Goal: Task Accomplishment & Management: Manage account settings

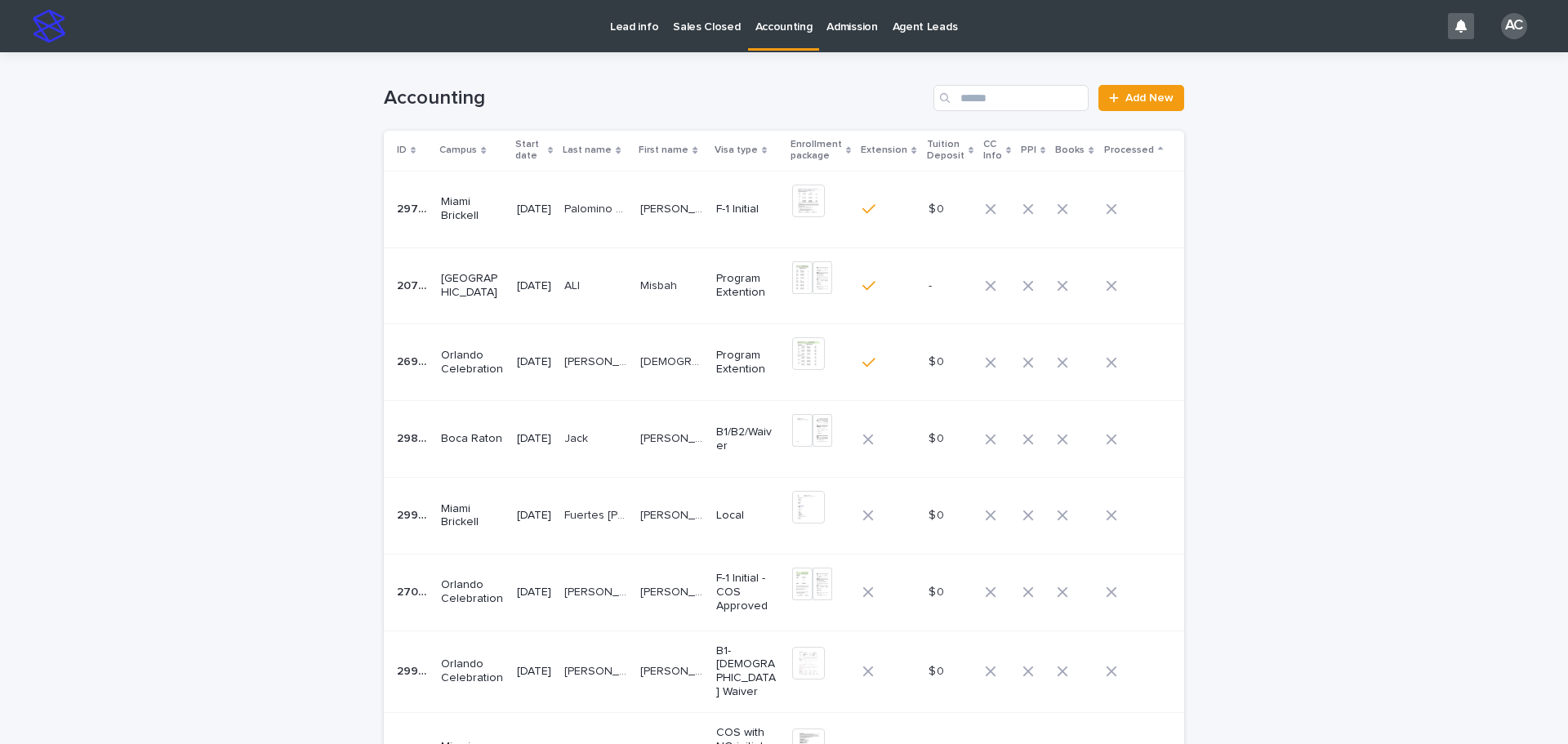
click at [709, 496] on td "[PERSON_NAME] [PERSON_NAME]" at bounding box center [671, 515] width 76 height 77
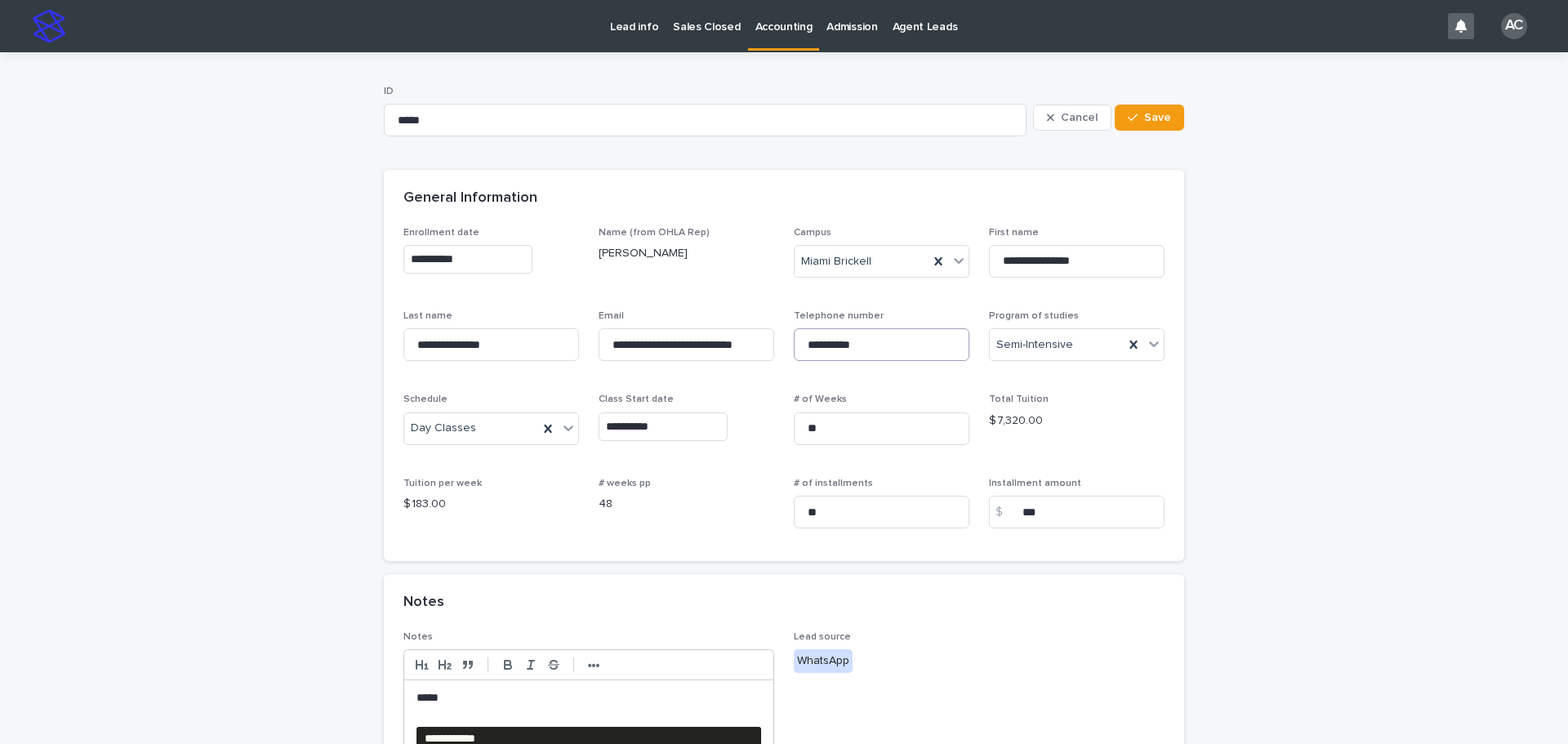
scroll to position [327, 0]
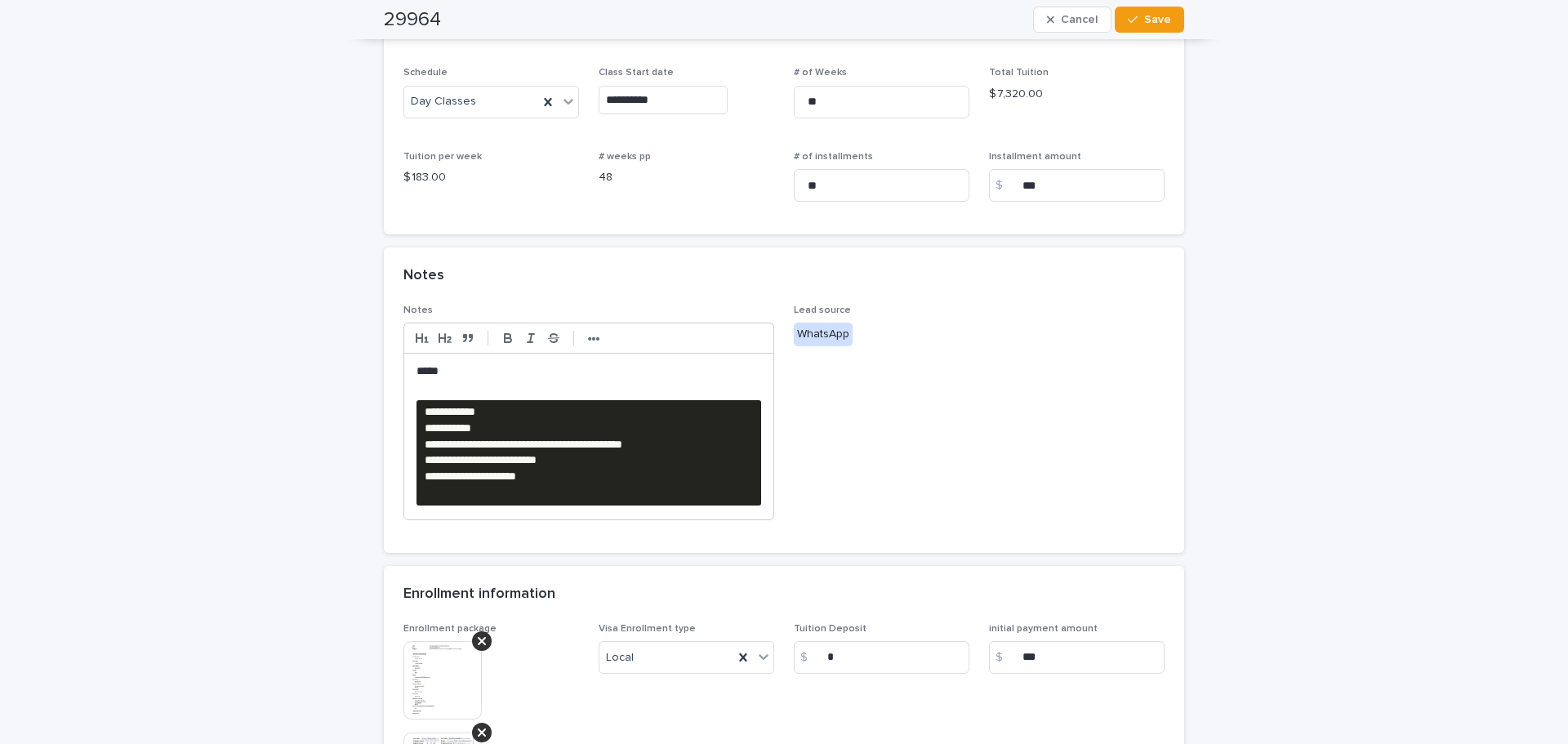
click at [606, 498] on pre "**********" at bounding box center [588, 452] width 345 height 105
drag, startPoint x: 650, startPoint y: 501, endPoint x: 403, endPoint y: 415, distance: 261.5
click at [404, 415] on div "**********" at bounding box center [589, 437] width 370 height 166
click at [329, 470] on div "**********" at bounding box center [784, 413] width 1568 height 1375
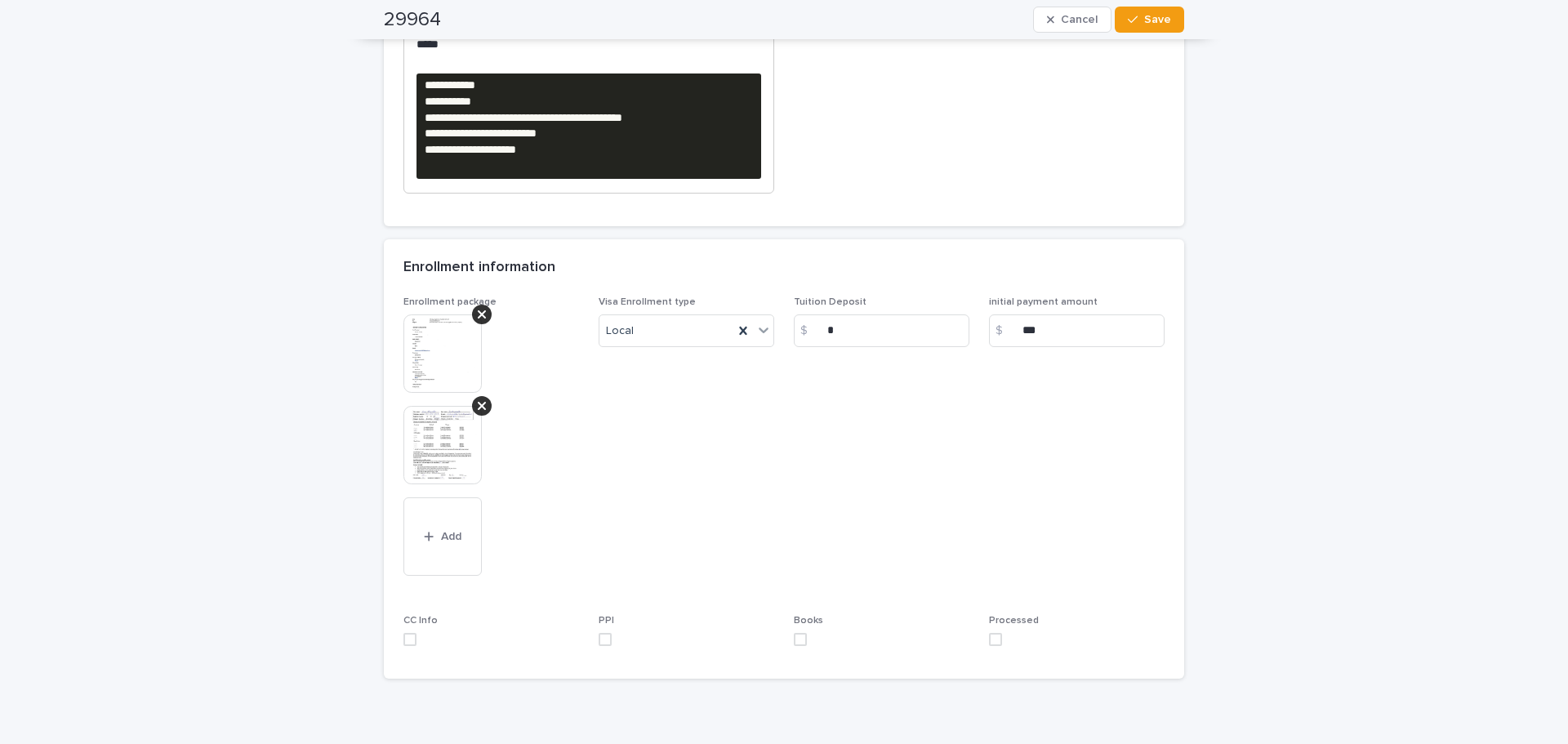
click at [406, 451] on img at bounding box center [443, 446] width 79 height 79
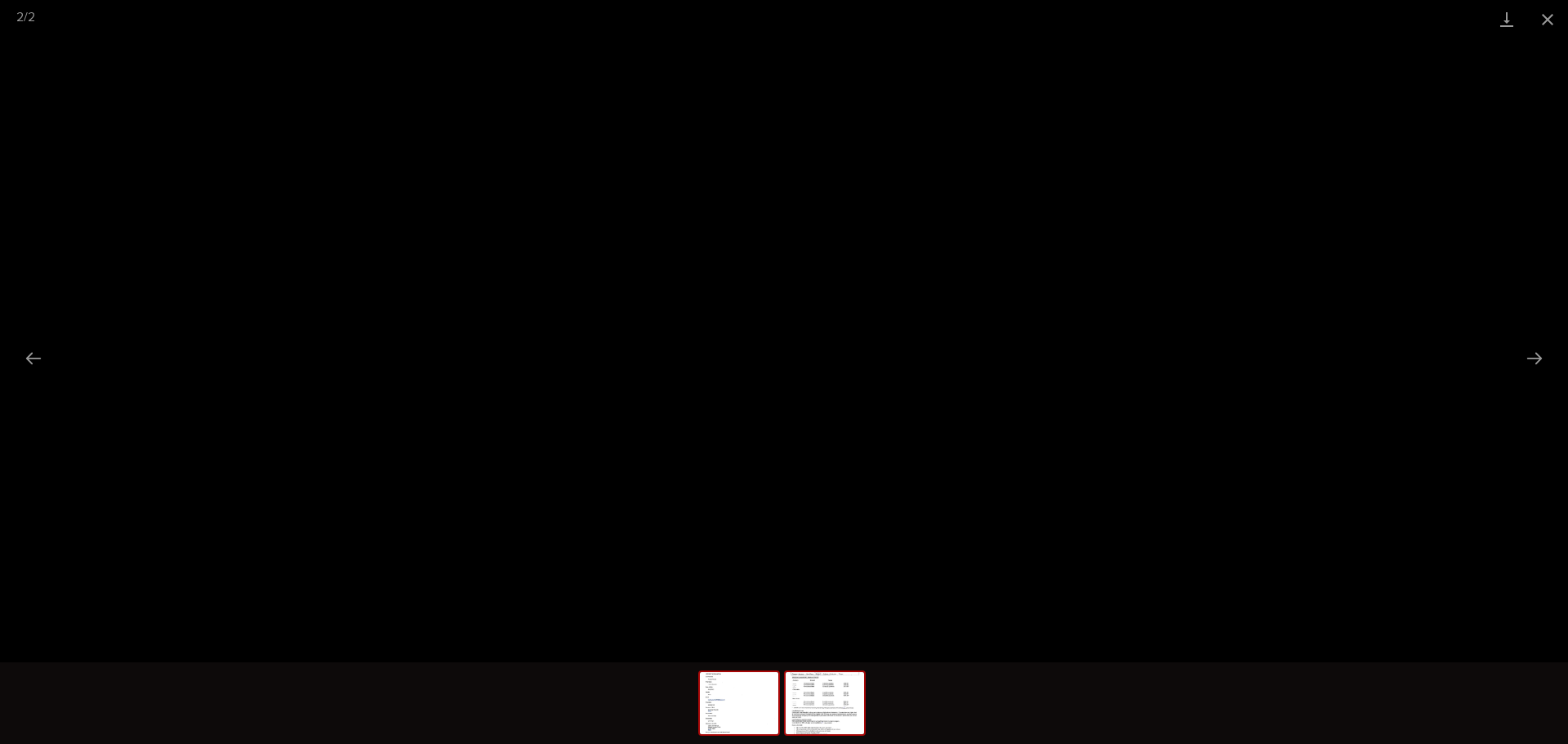
click at [730, 714] on img at bounding box center [739, 704] width 79 height 62
click at [1504, 29] on link "Download" at bounding box center [1507, 19] width 41 height 38
click at [1540, 16] on button "Close gallery" at bounding box center [1548, 19] width 41 height 38
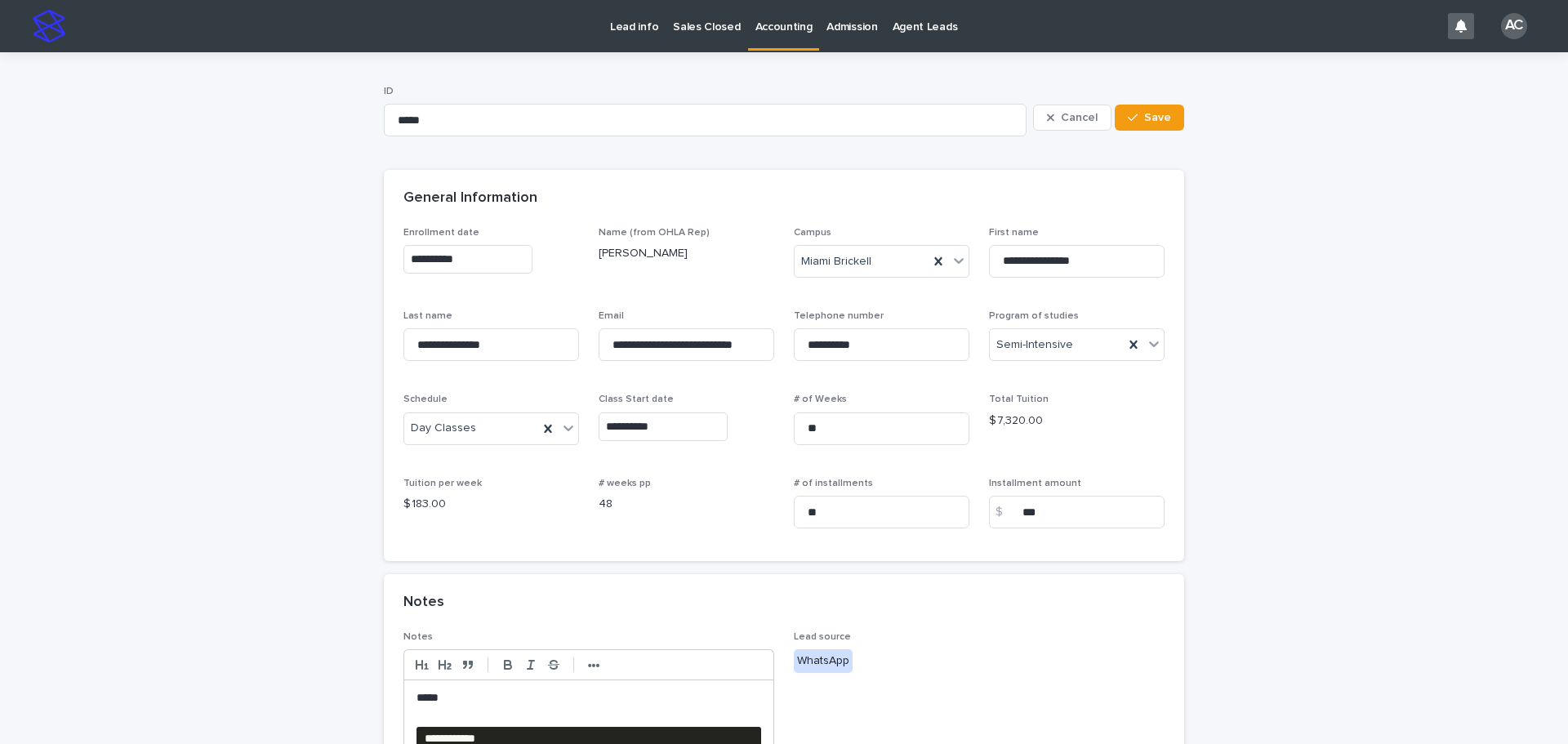
scroll to position [408, 0]
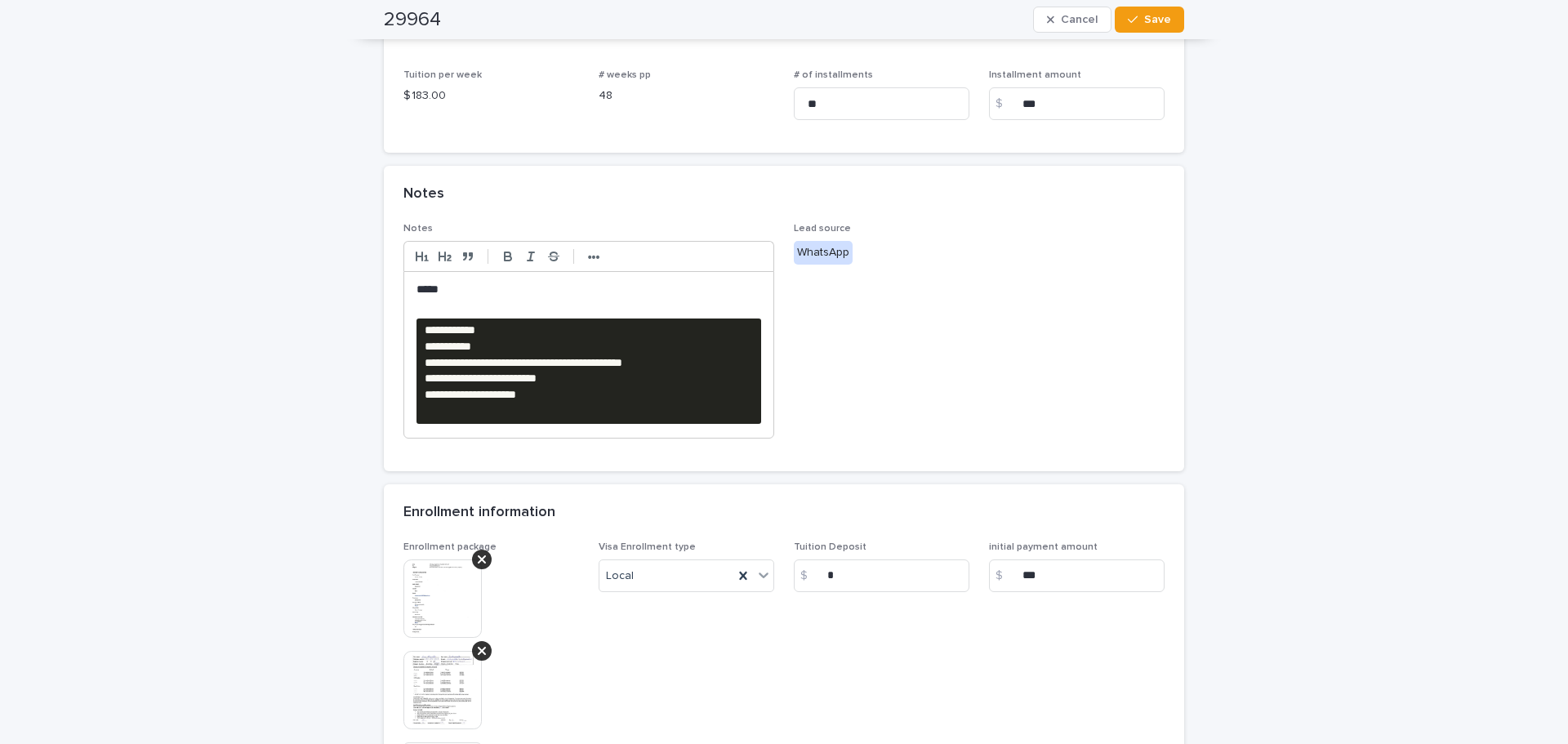
click at [550, 399] on pre "**********" at bounding box center [588, 371] width 345 height 105
drag, startPoint x: 586, startPoint y: 411, endPoint x: 418, endPoint y: 319, distance: 191.5
click at [418, 319] on pre "**********" at bounding box center [588, 371] width 345 height 105
drag, startPoint x: 597, startPoint y: 263, endPoint x: 607, endPoint y: 263, distance: 10.0
click at [596, 263] on button "•••" at bounding box center [594, 256] width 23 height 19
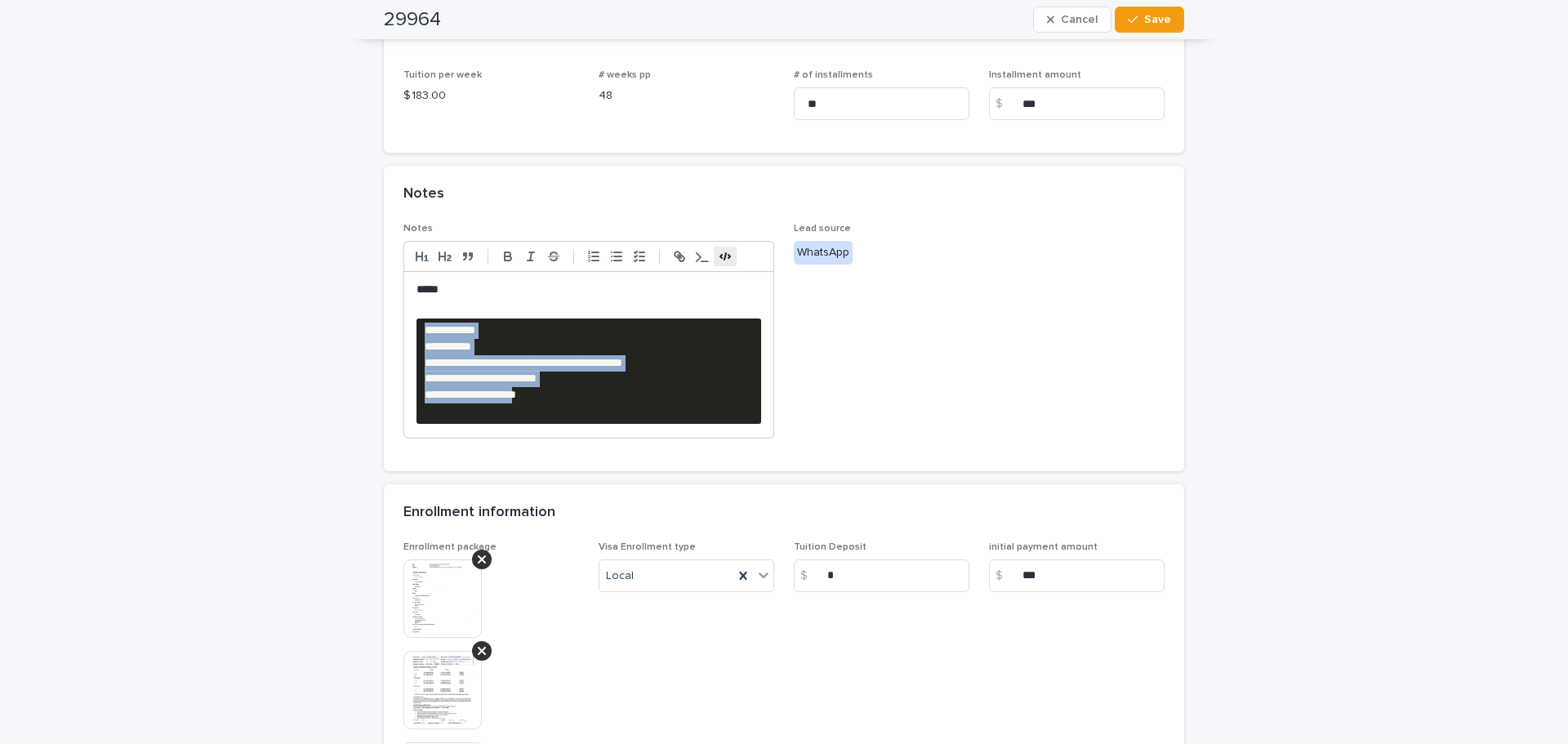
click at [720, 255] on polyline "button" at bounding box center [721, 257] width 2 height 4
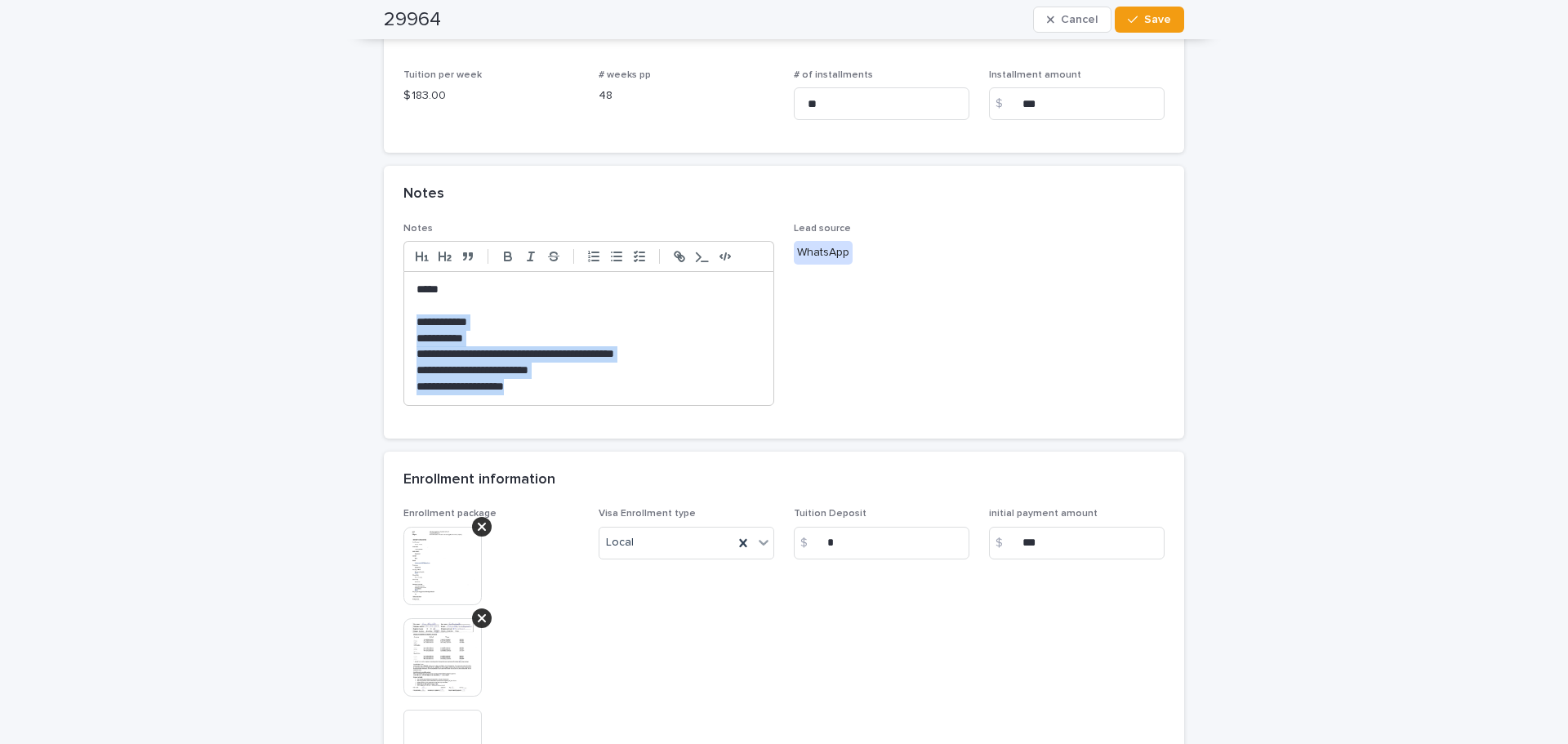
click at [564, 385] on p "**********" at bounding box center [588, 387] width 345 height 16
drag, startPoint x: 567, startPoint y: 394, endPoint x: 403, endPoint y: 325, distance: 177.9
click at [404, 325] on div "**********" at bounding box center [589, 339] width 370 height 134
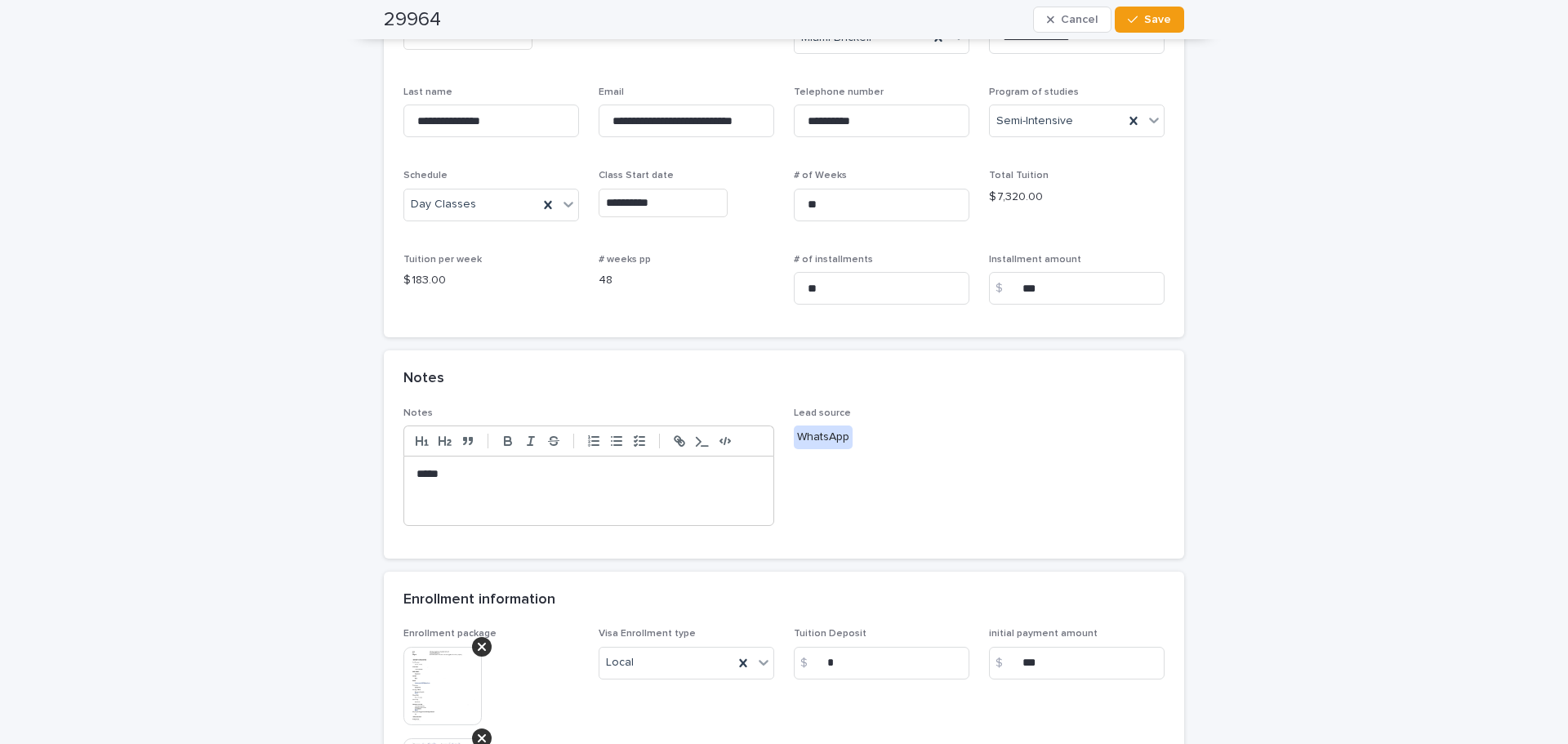
scroll to position [0, 0]
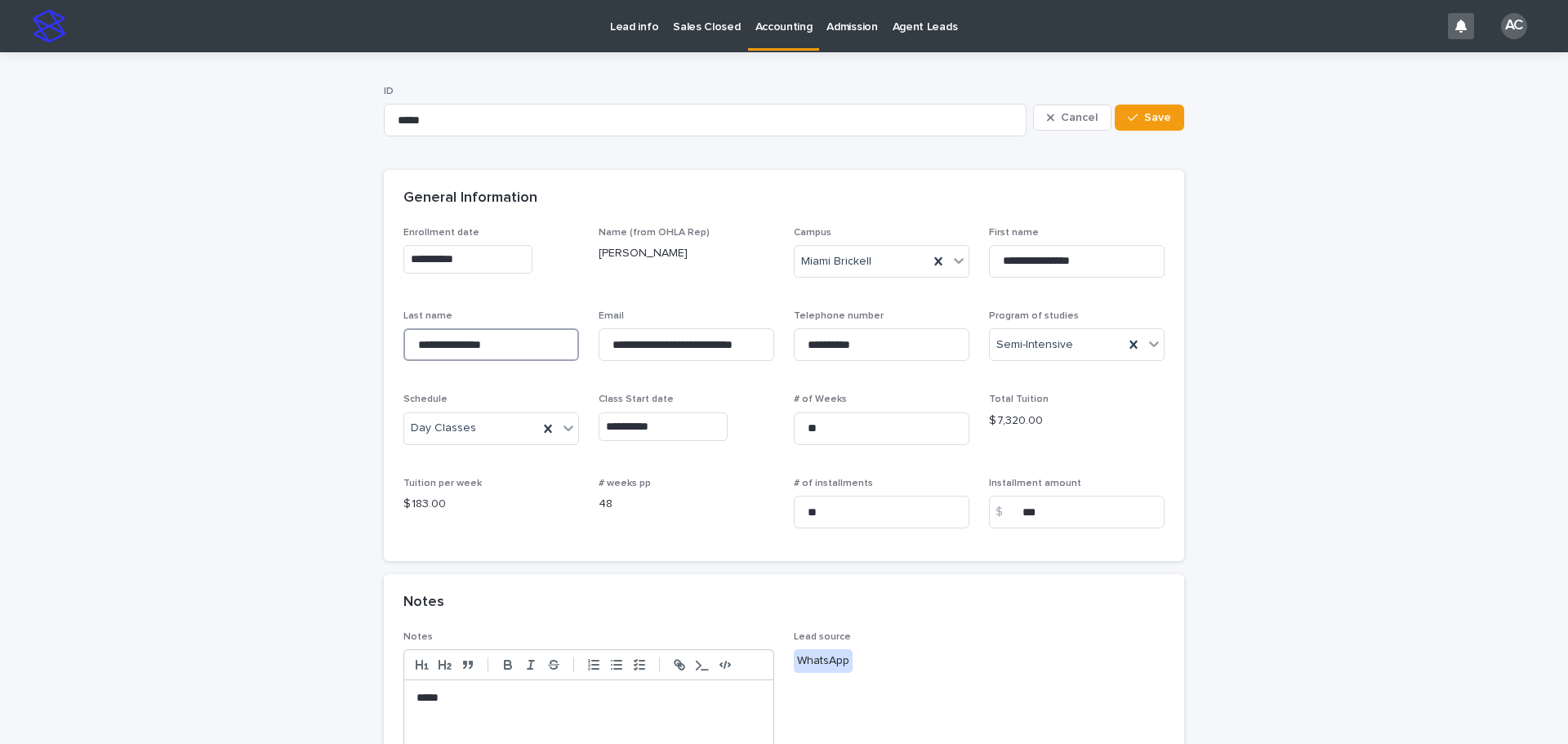
drag, startPoint x: 501, startPoint y: 344, endPoint x: 387, endPoint y: 346, distance: 114.0
click at [387, 346] on div "**********" at bounding box center [784, 394] width 800 height 335
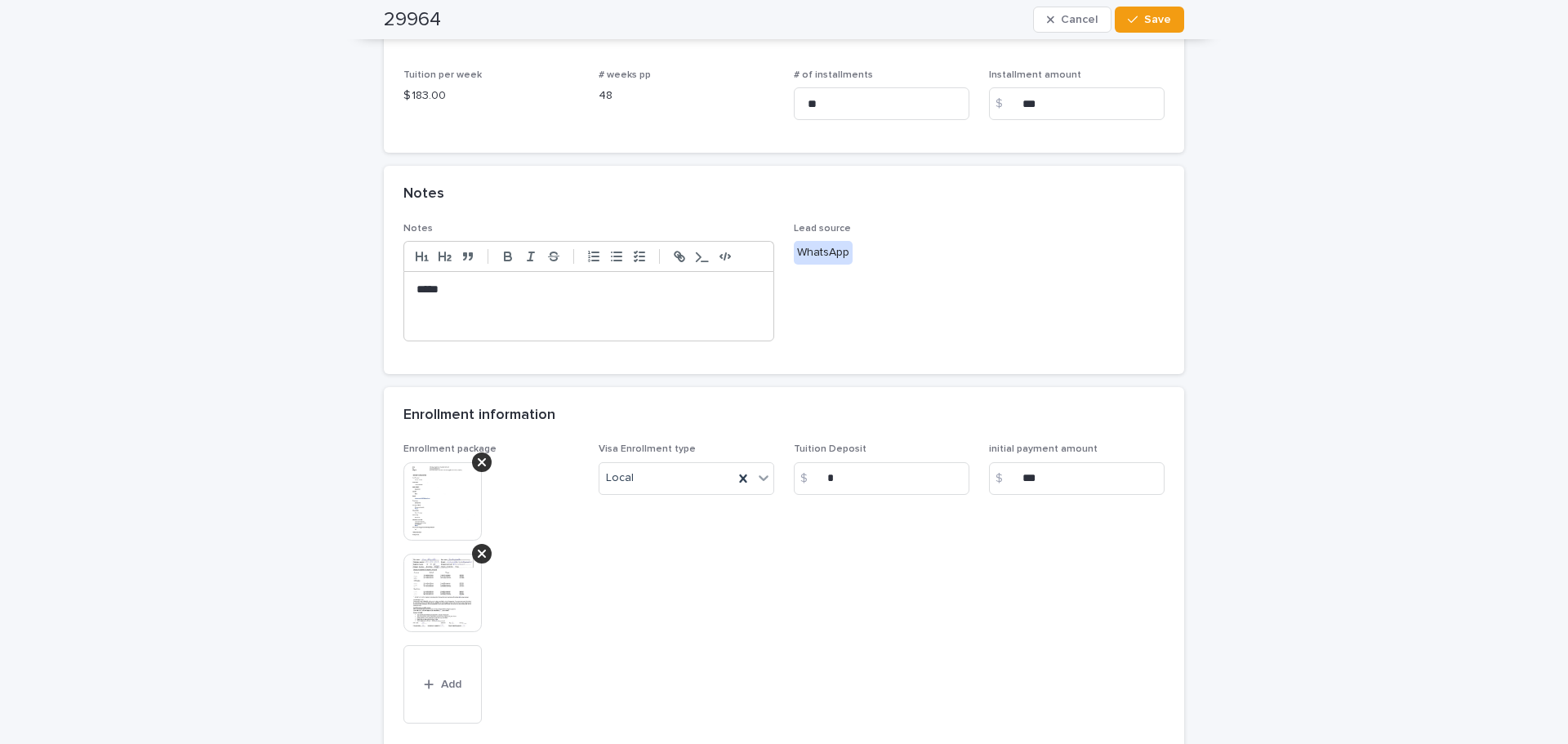
scroll to position [632, 0]
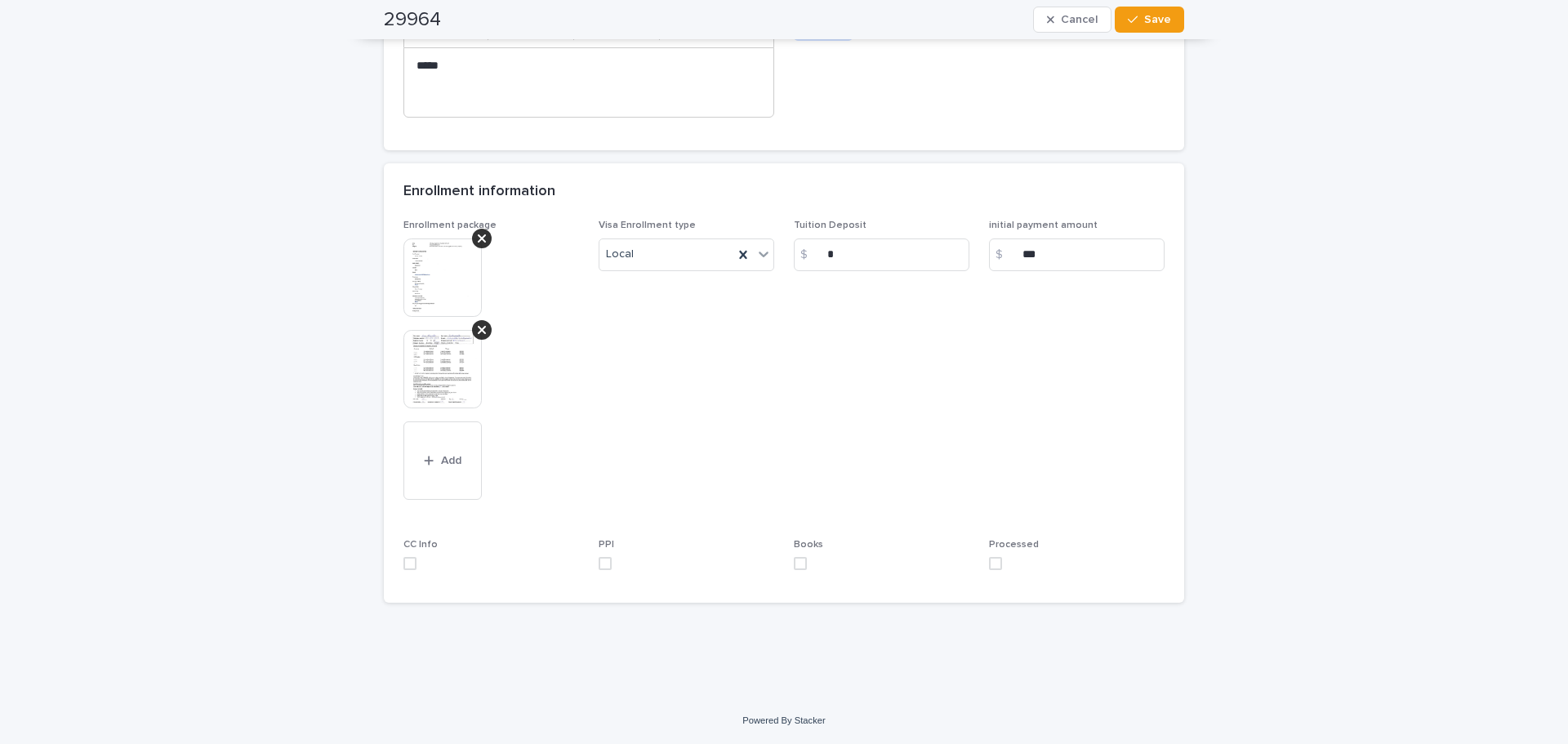
drag, startPoint x: 987, startPoint y: 566, endPoint x: 1051, endPoint y: 436, distance: 144.9
click at [989, 566] on span at bounding box center [995, 564] width 13 height 13
click at [1171, 17] on button "Save" at bounding box center [1150, 19] width 70 height 27
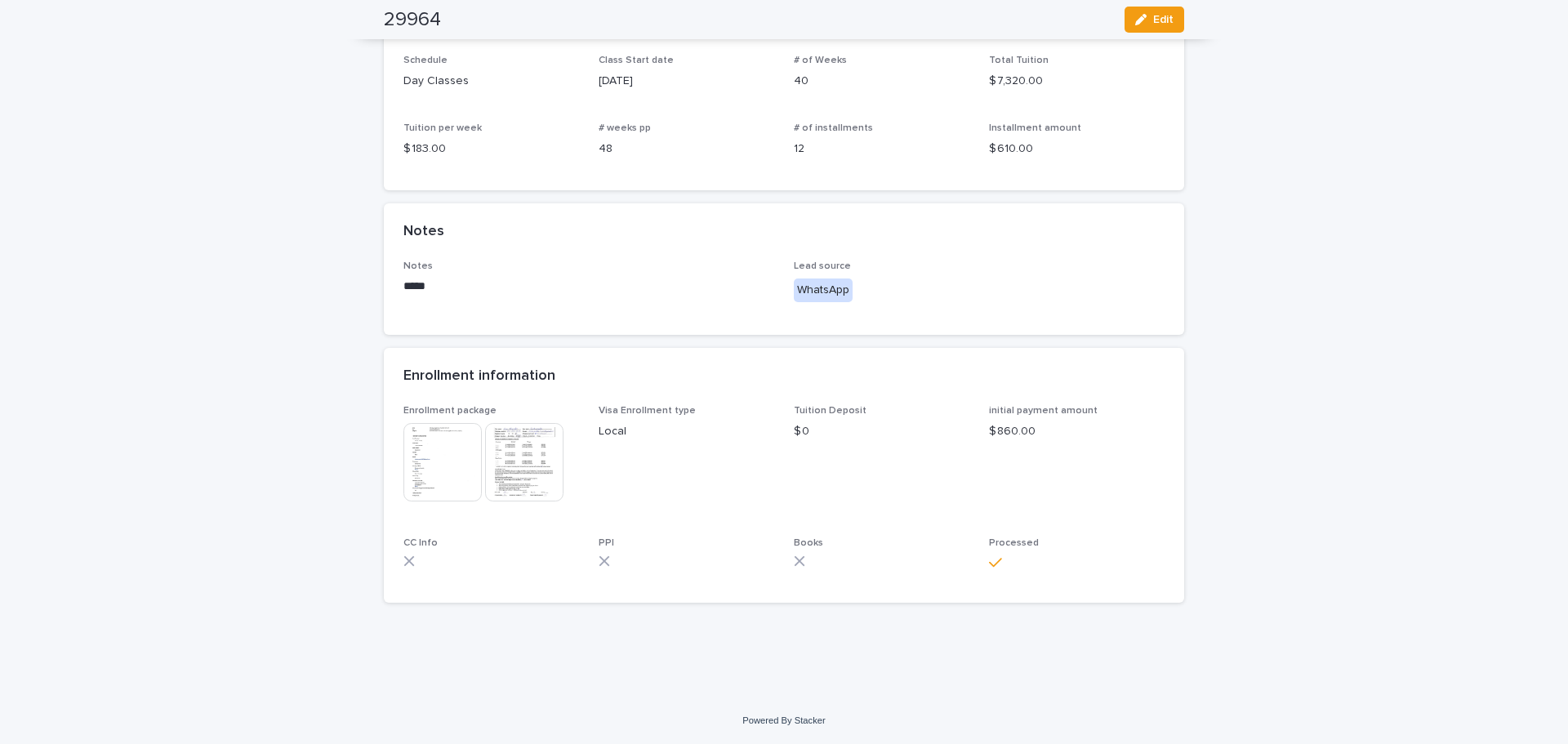
scroll to position [308, 0]
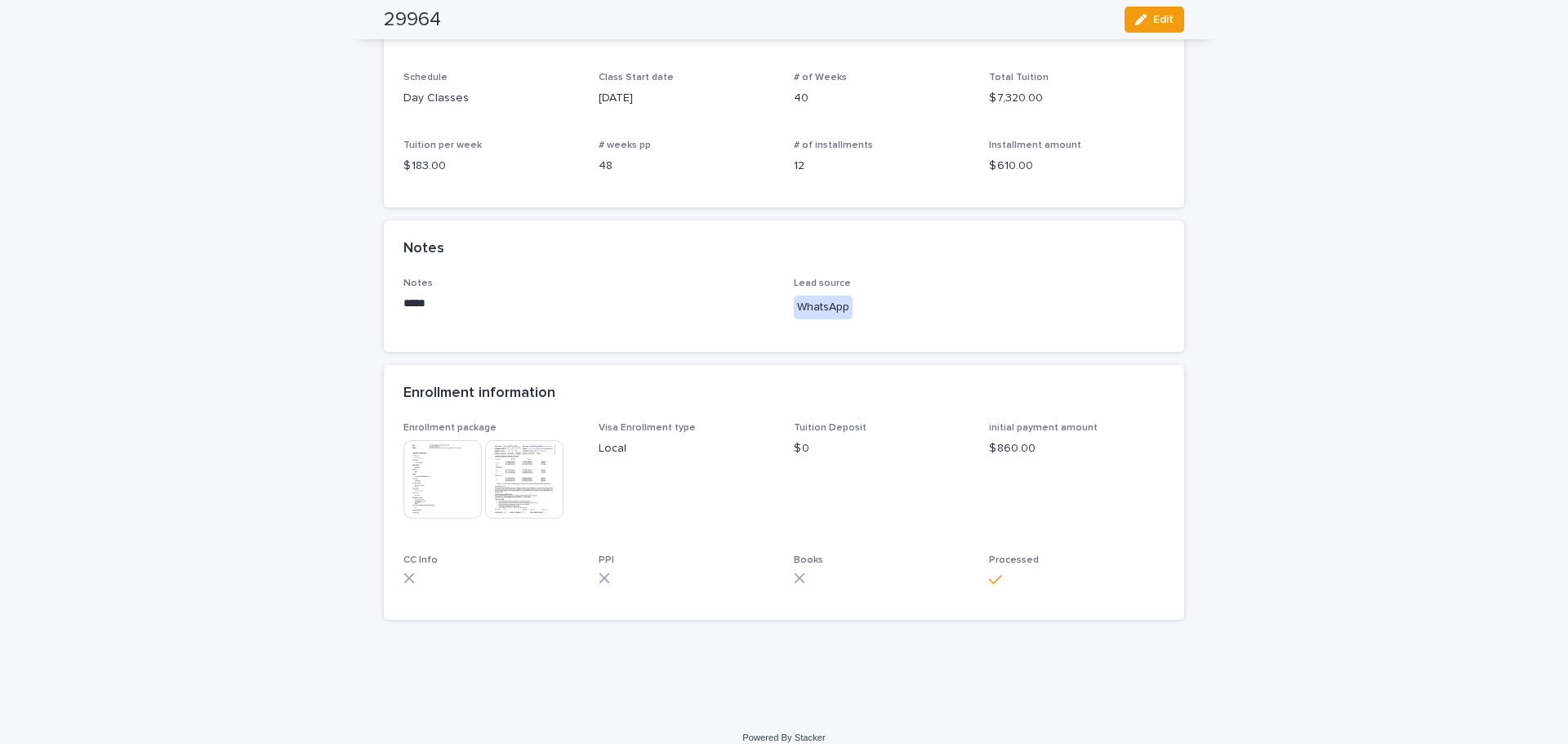
click at [499, 454] on img at bounding box center [524, 480] width 79 height 79
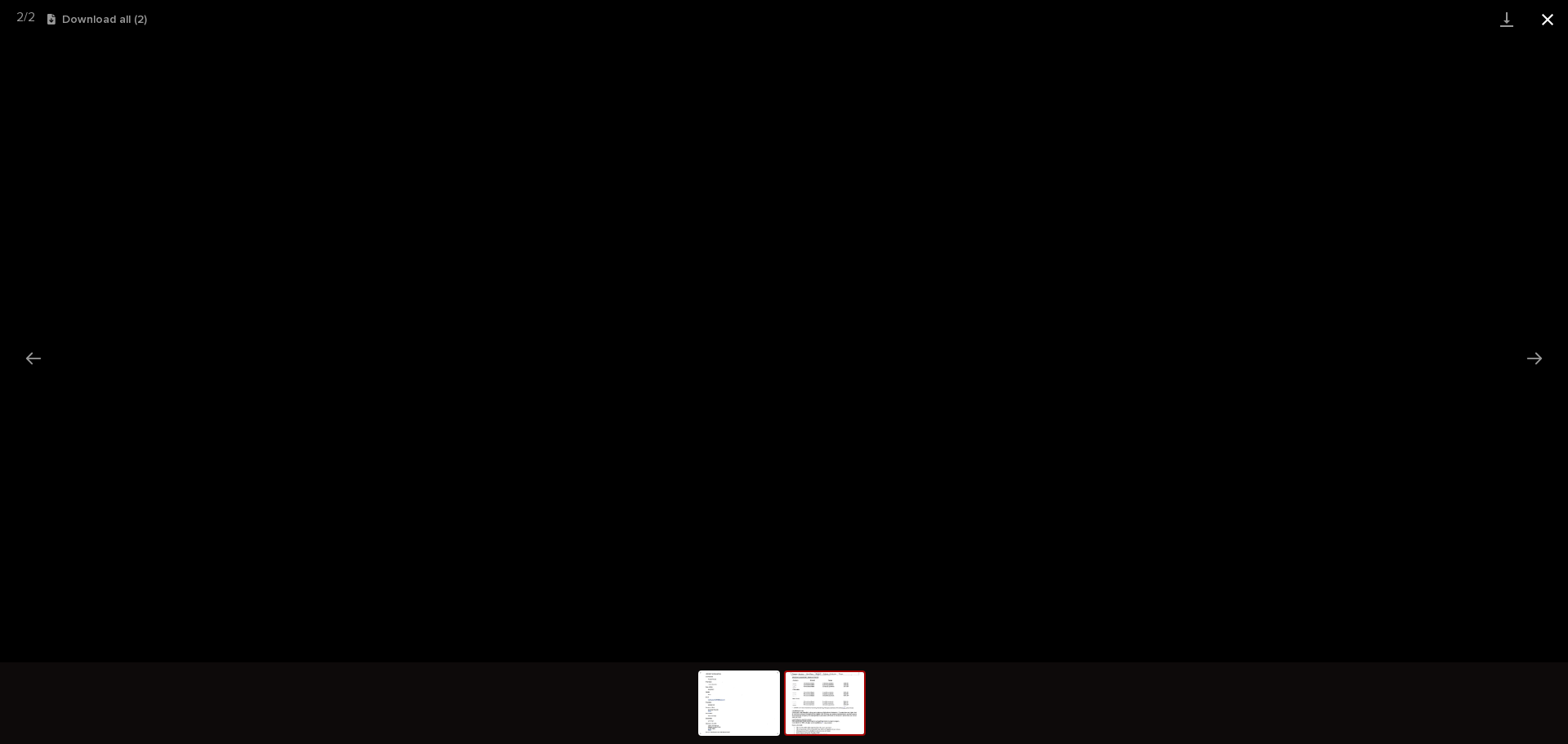
click at [1558, 7] on button "Close gallery" at bounding box center [1548, 19] width 41 height 38
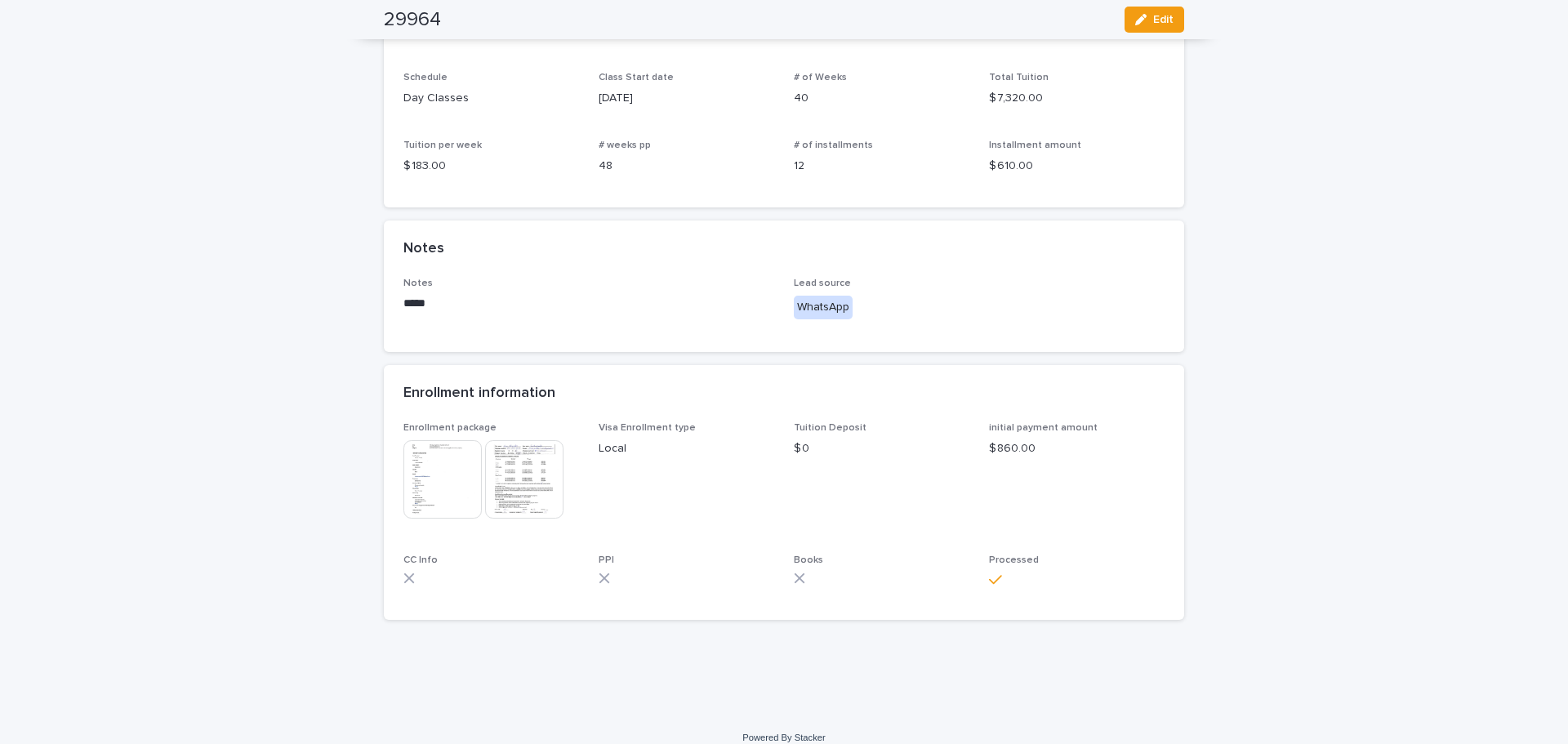
scroll to position [0, 0]
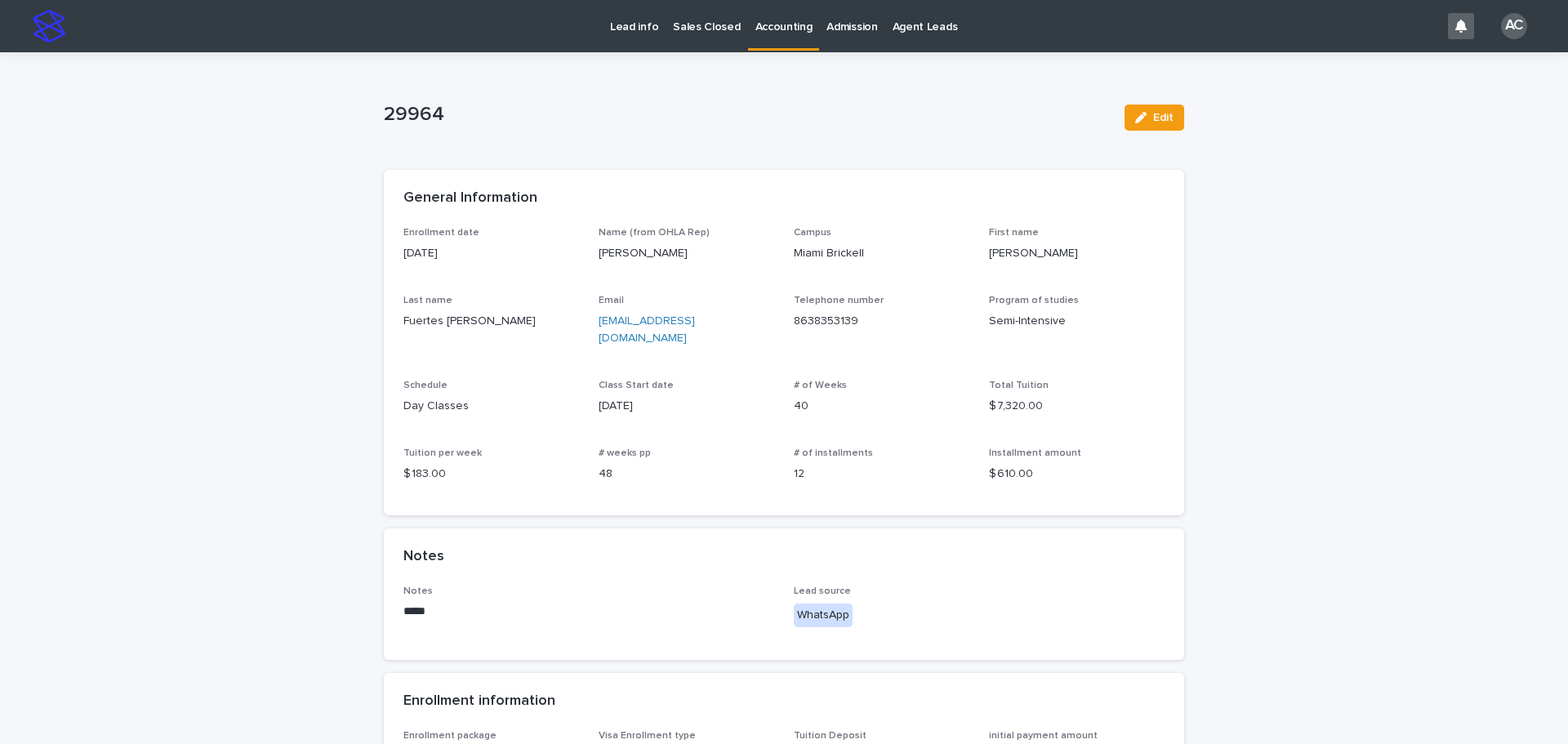
click at [768, 23] on p "Accounting" at bounding box center [784, 16] width 57 height 34
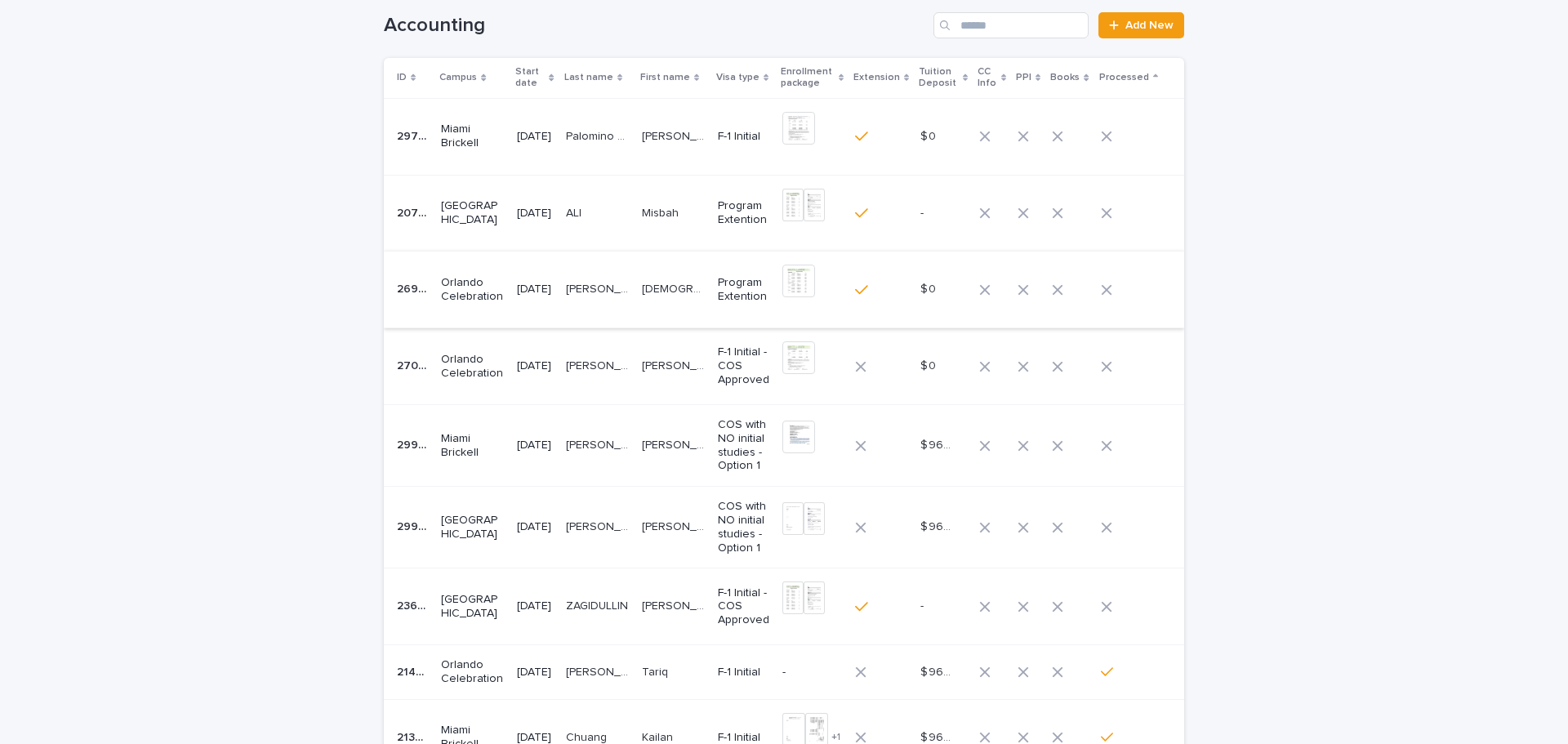
scroll to position [40, 0]
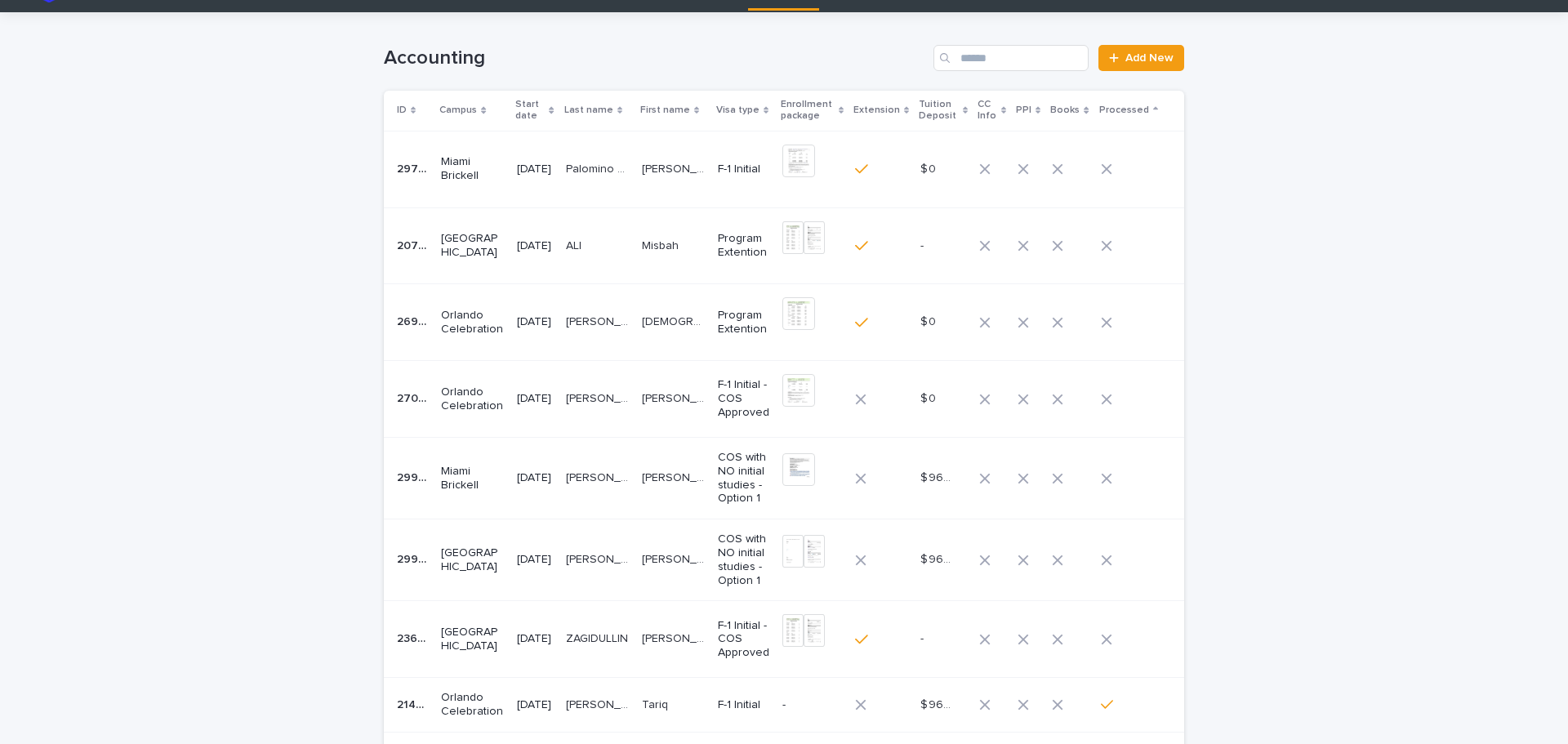
click at [668, 494] on td "[PERSON_NAME] [PERSON_NAME]" at bounding box center [673, 478] width 76 height 81
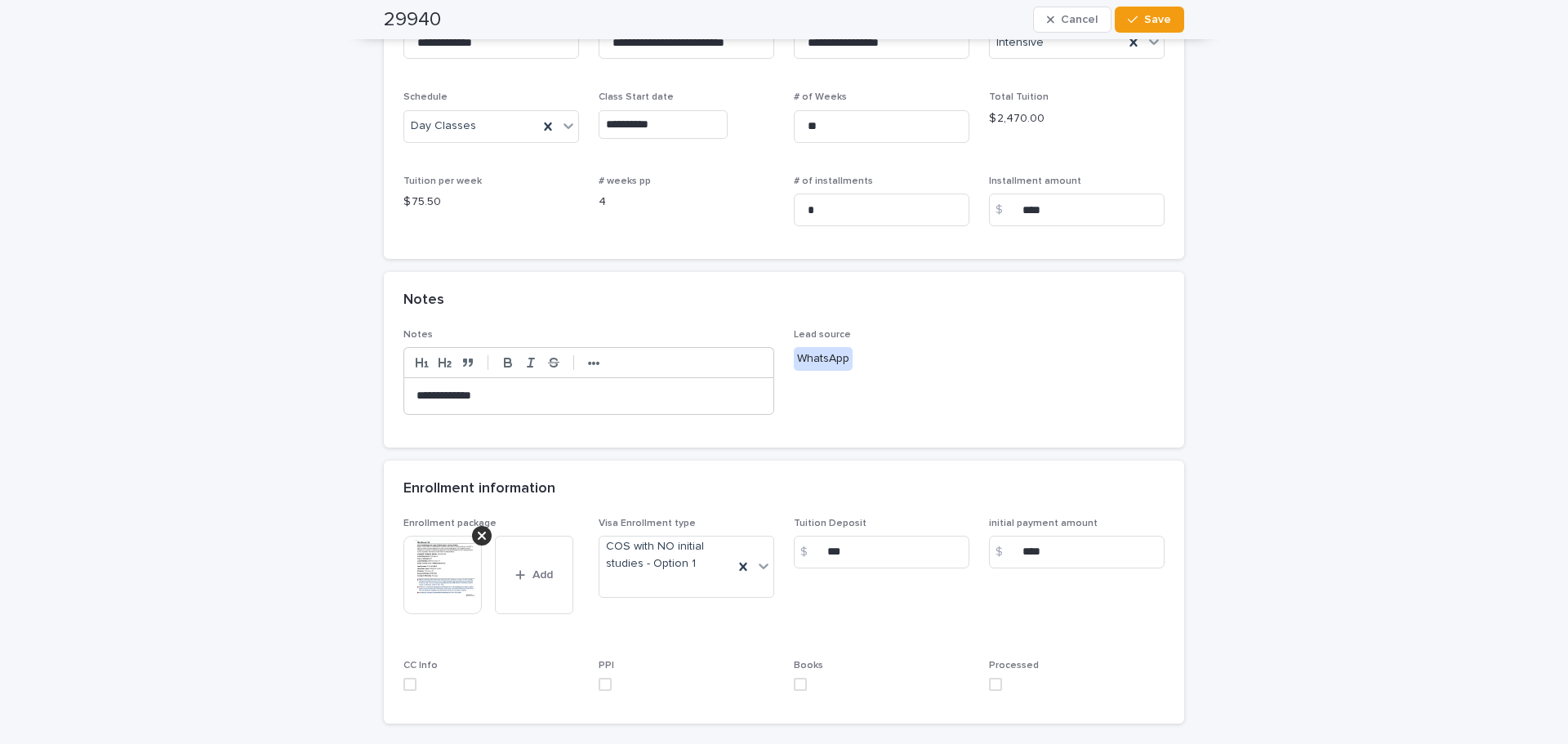
scroll to position [327, 0]
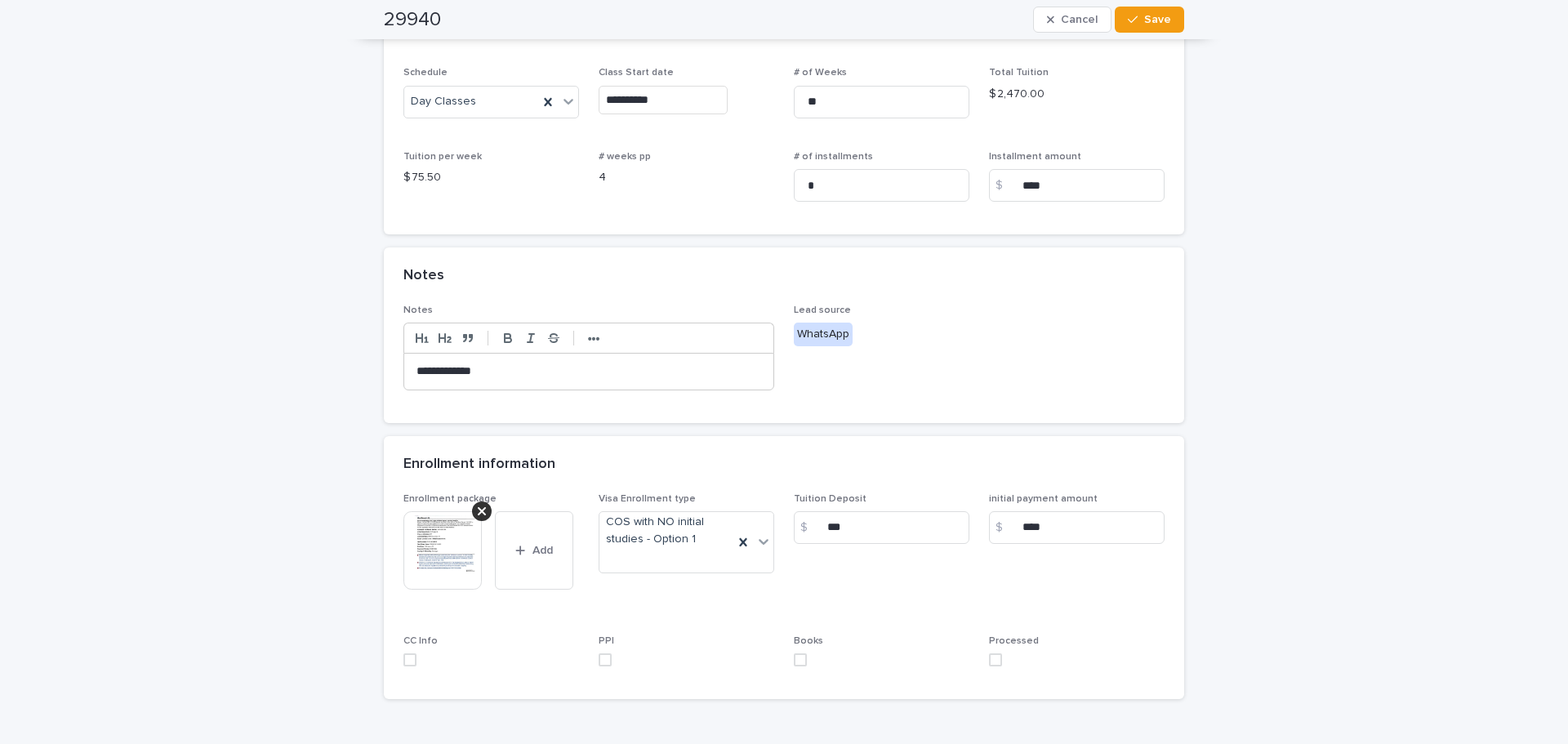
click at [451, 552] on img at bounding box center [443, 551] width 79 height 79
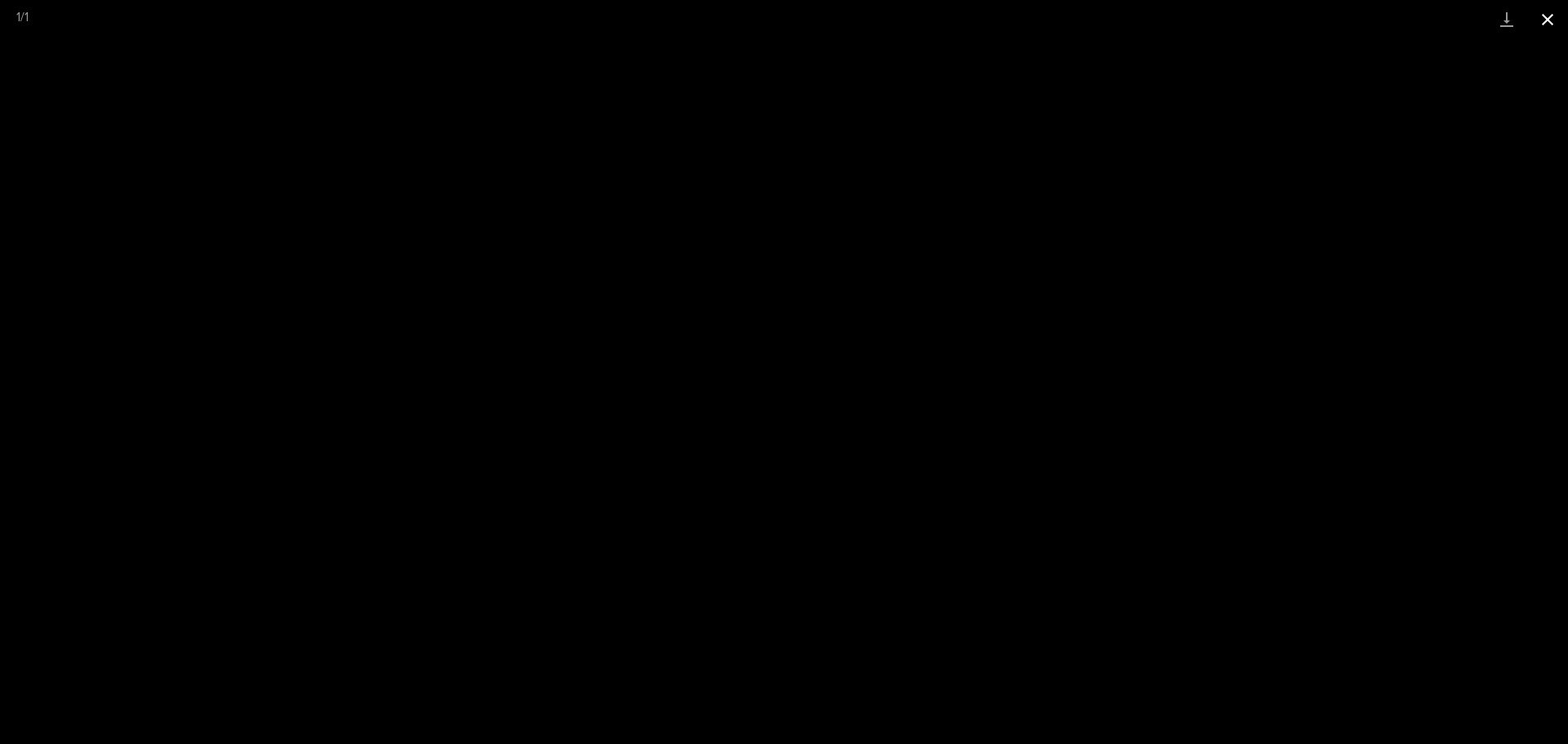
click at [1549, 19] on button "Close gallery" at bounding box center [1548, 19] width 41 height 38
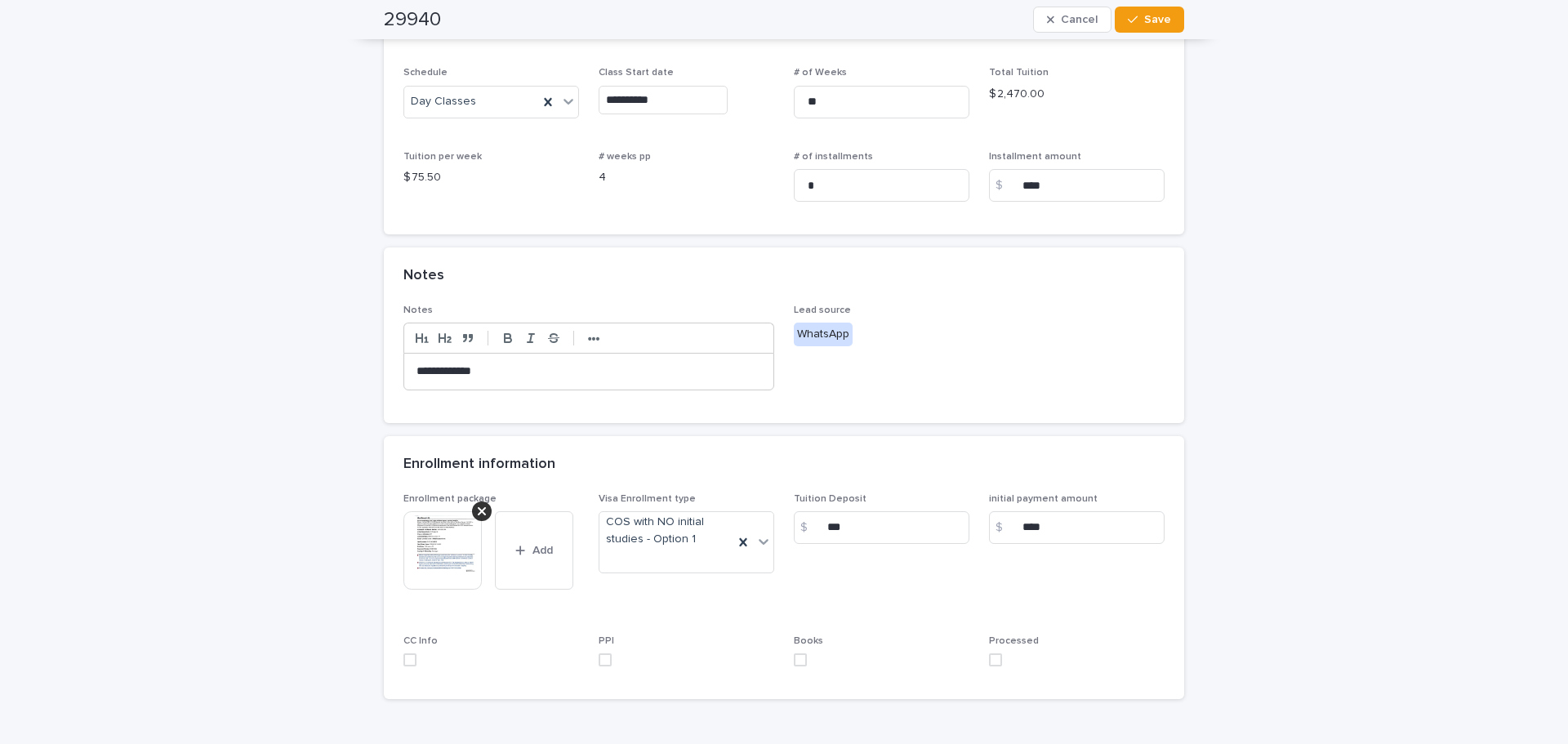
click at [989, 663] on span at bounding box center [995, 660] width 13 height 13
click at [1160, 15] on span "Save" at bounding box center [1157, 19] width 27 height 11
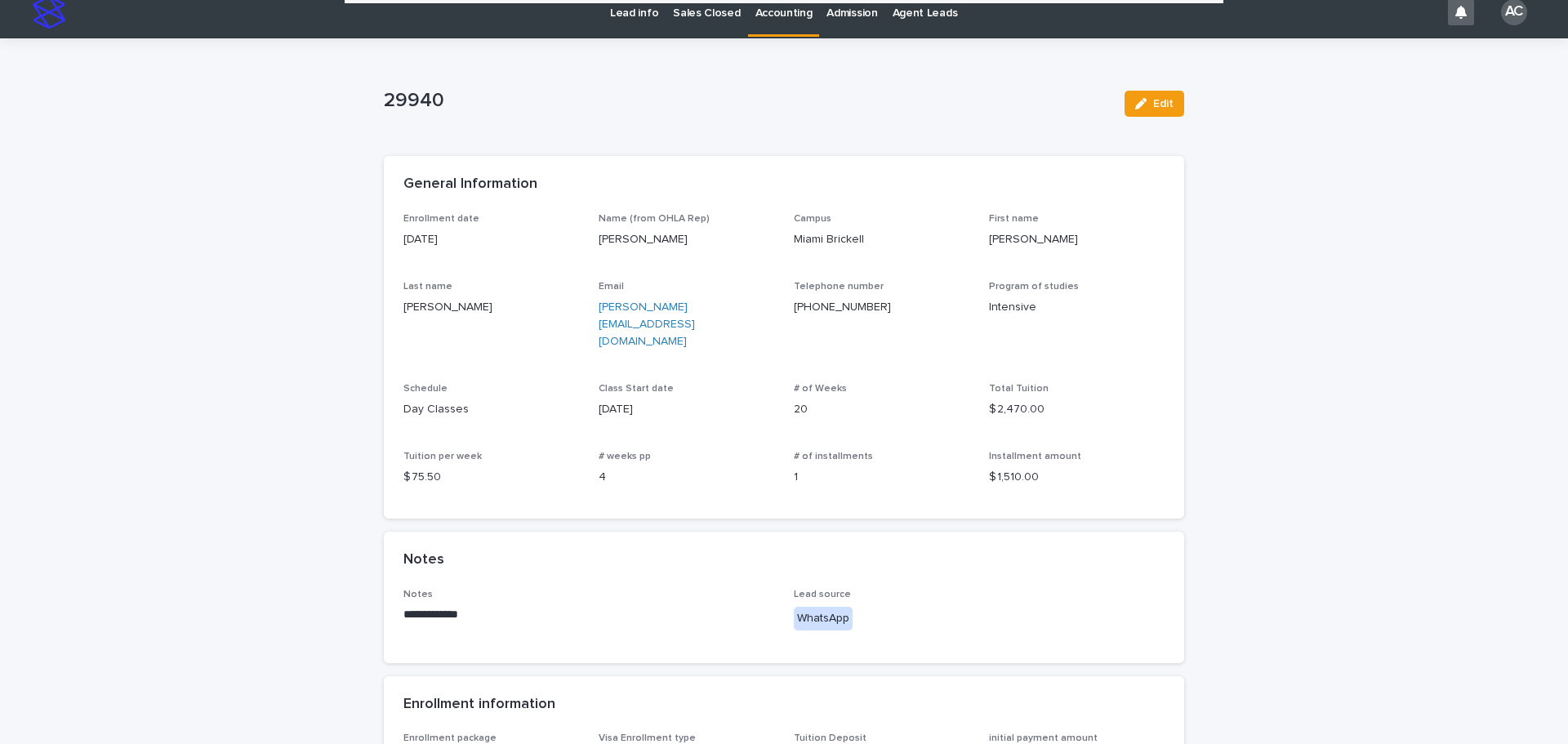
scroll to position [0, 0]
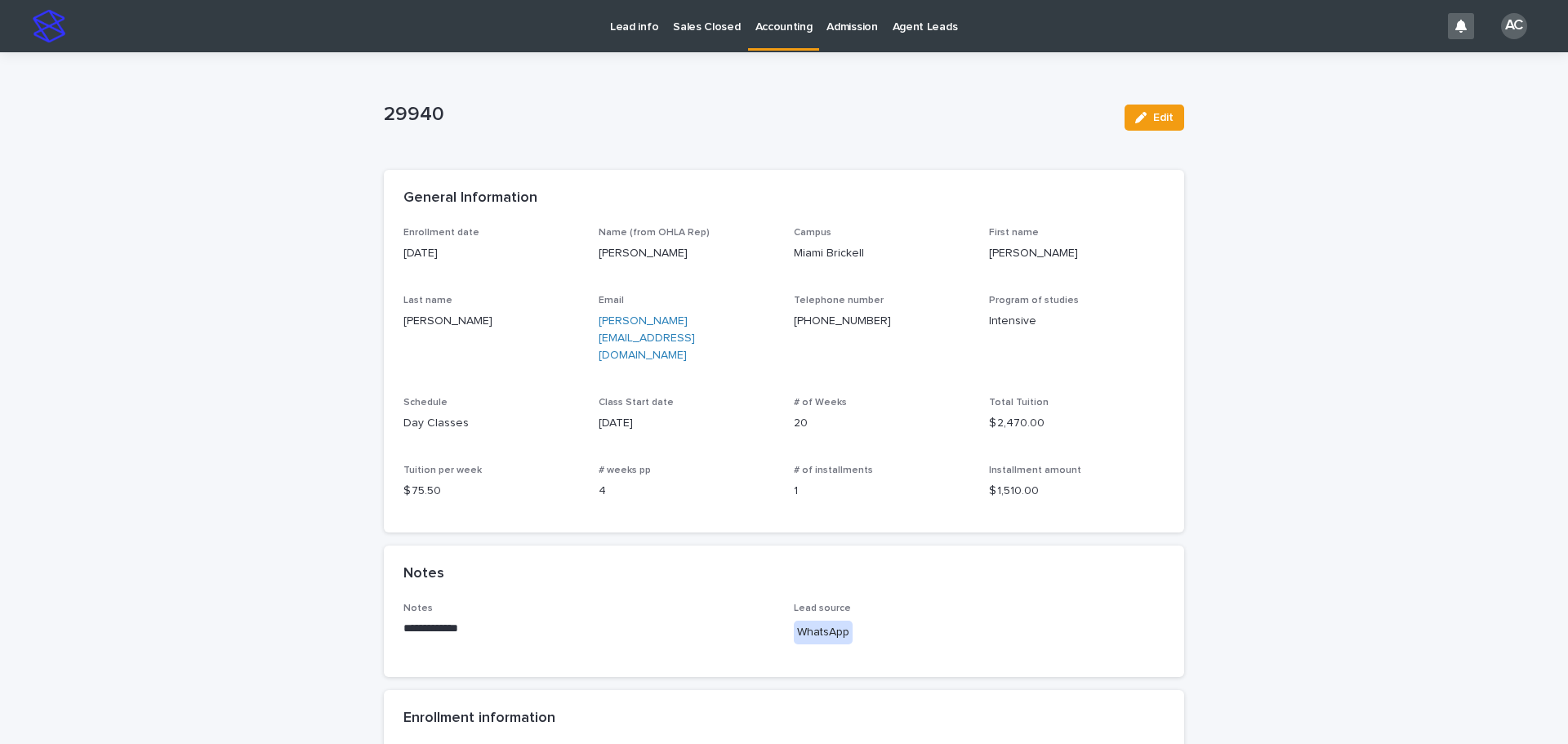
click at [756, 8] on p "Accounting" at bounding box center [784, 16] width 57 height 34
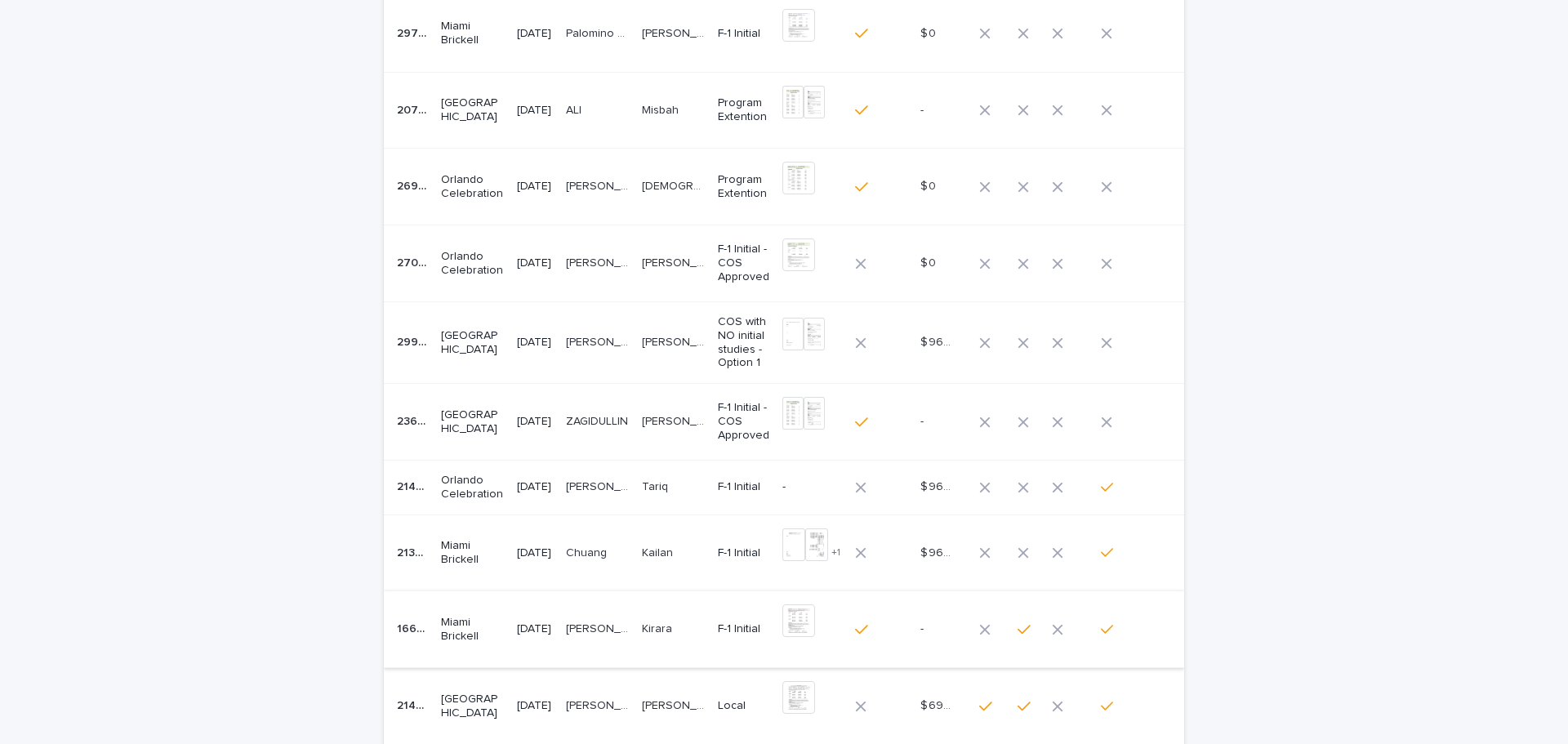
scroll to position [327, 0]
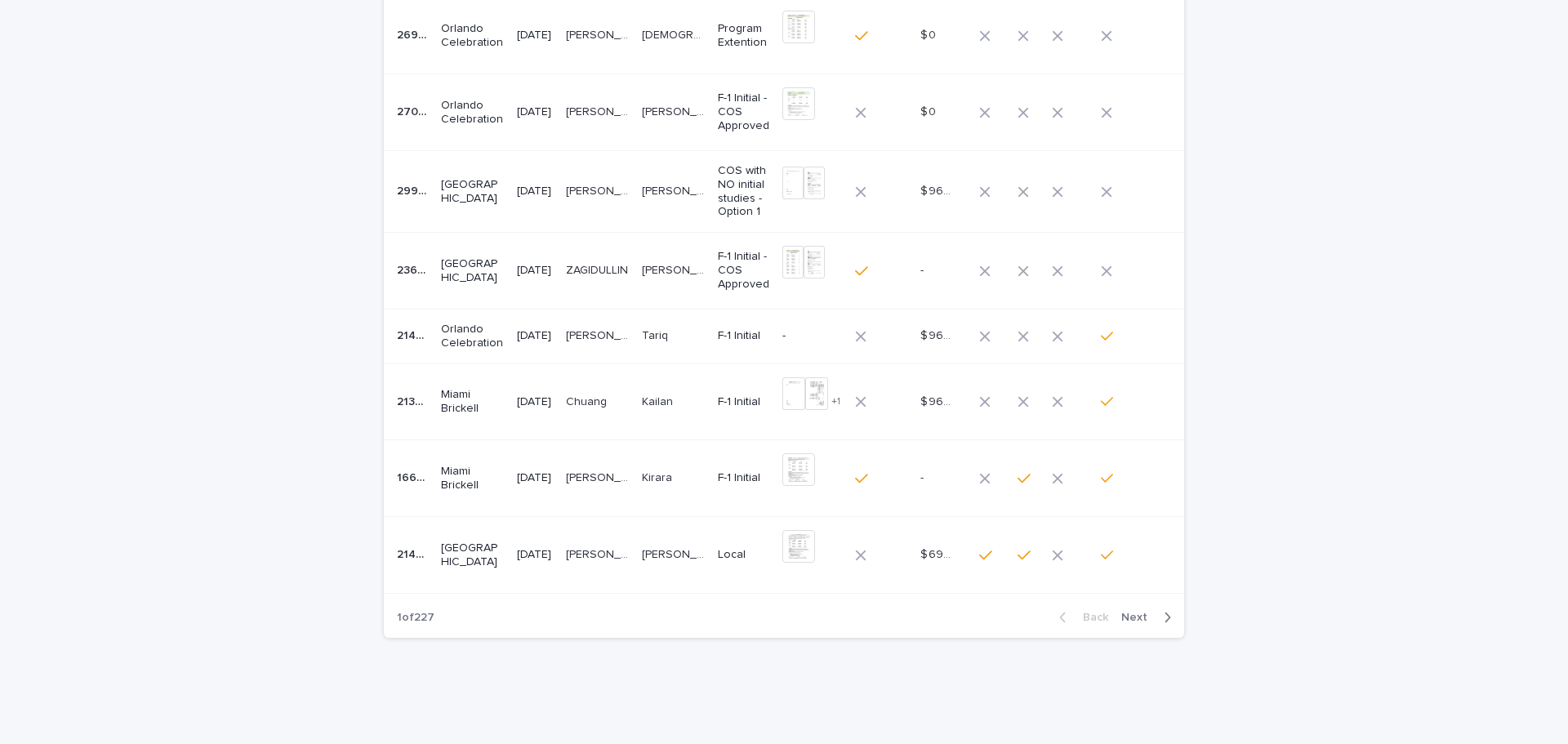
click at [592, 258] on div "ZAGIDULLIN ZAGIDULLIN" at bounding box center [597, 270] width 63 height 27
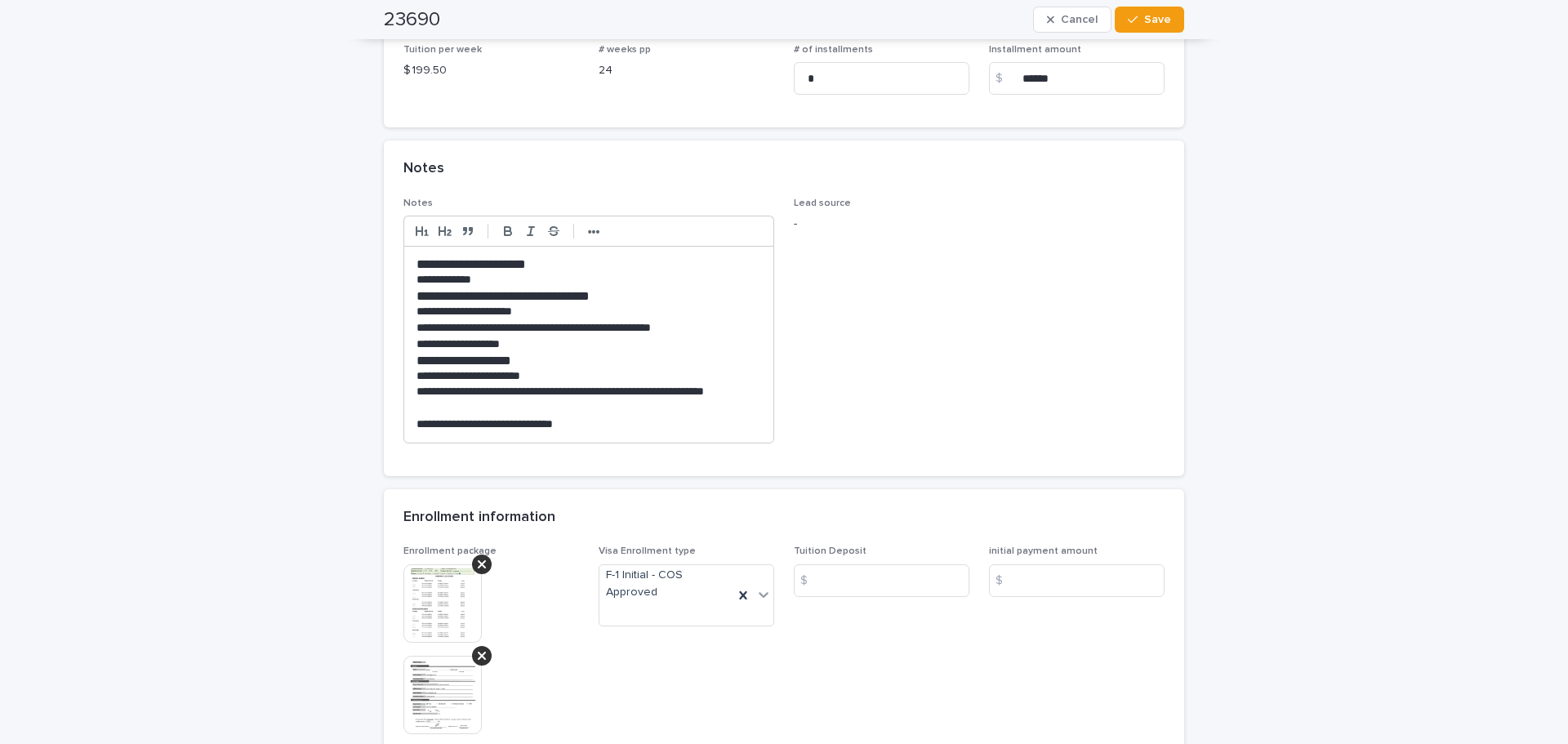
scroll to position [679, 0]
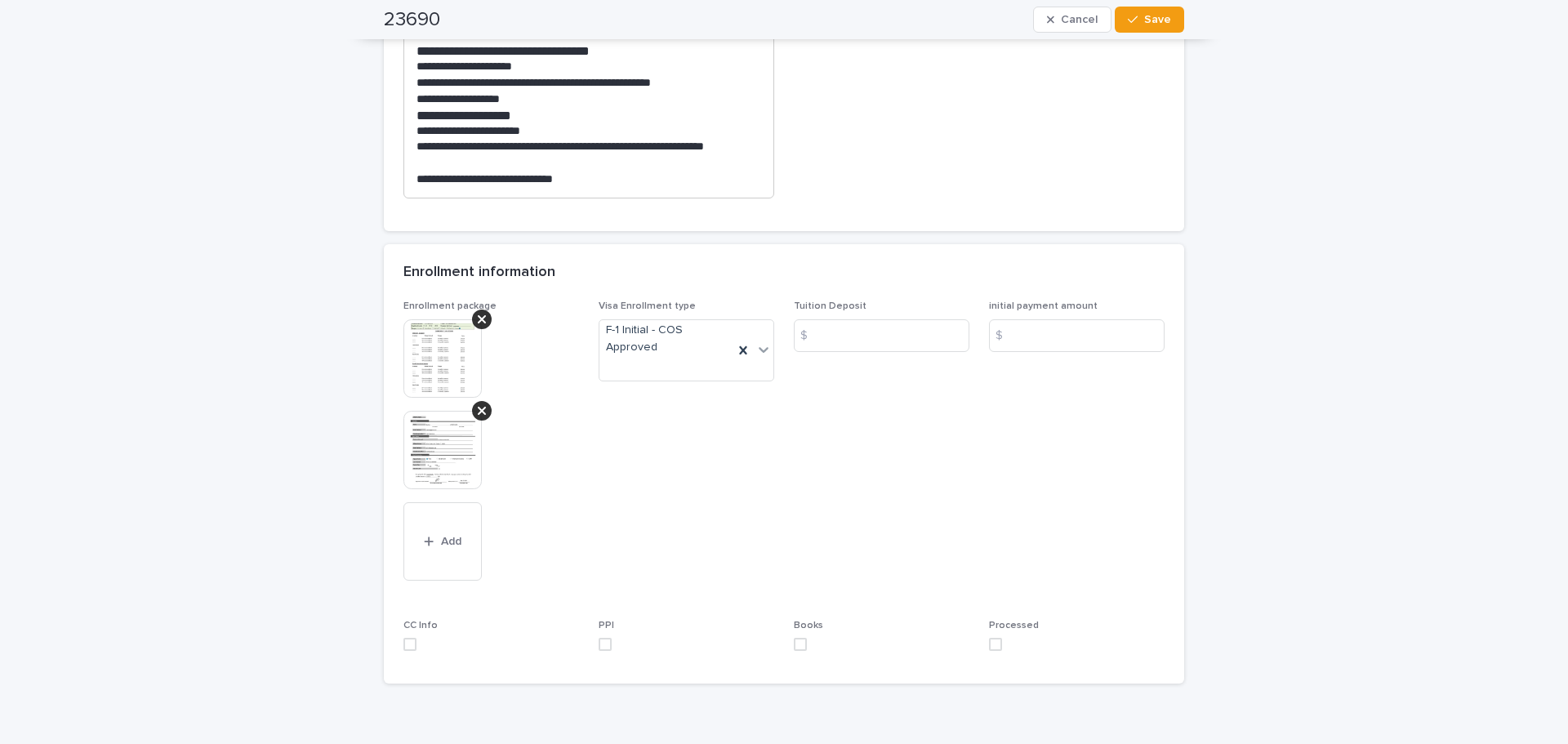
click at [403, 381] on img at bounding box center [443, 359] width 79 height 79
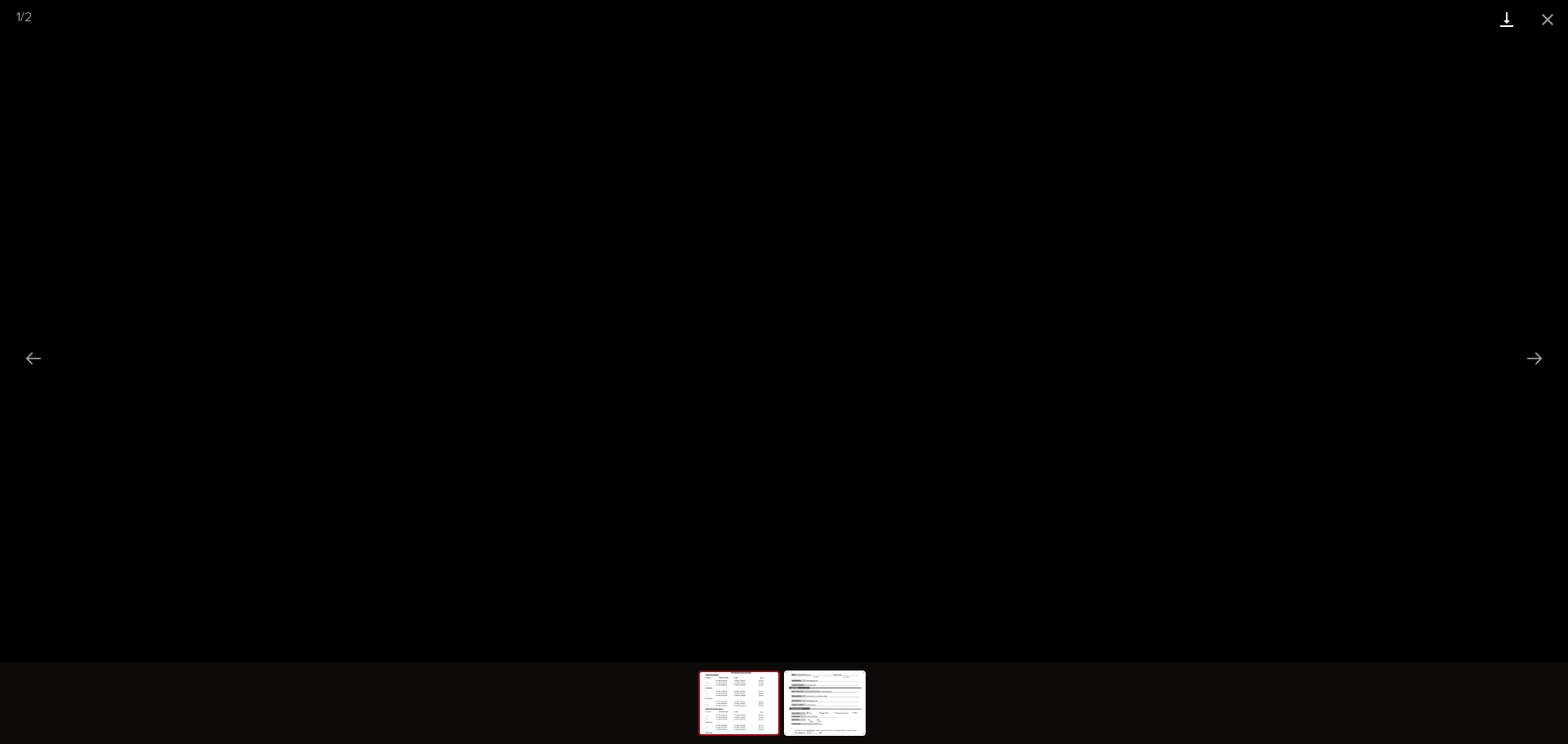
click at [1510, 27] on link "Download" at bounding box center [1507, 19] width 41 height 38
drag, startPoint x: 834, startPoint y: 685, endPoint x: 842, endPoint y: 672, distance: 15.3
click at [834, 685] on img at bounding box center [825, 704] width 79 height 62
click at [1514, 20] on link "Download" at bounding box center [1507, 19] width 41 height 38
